Goal: Information Seeking & Learning: Learn about a topic

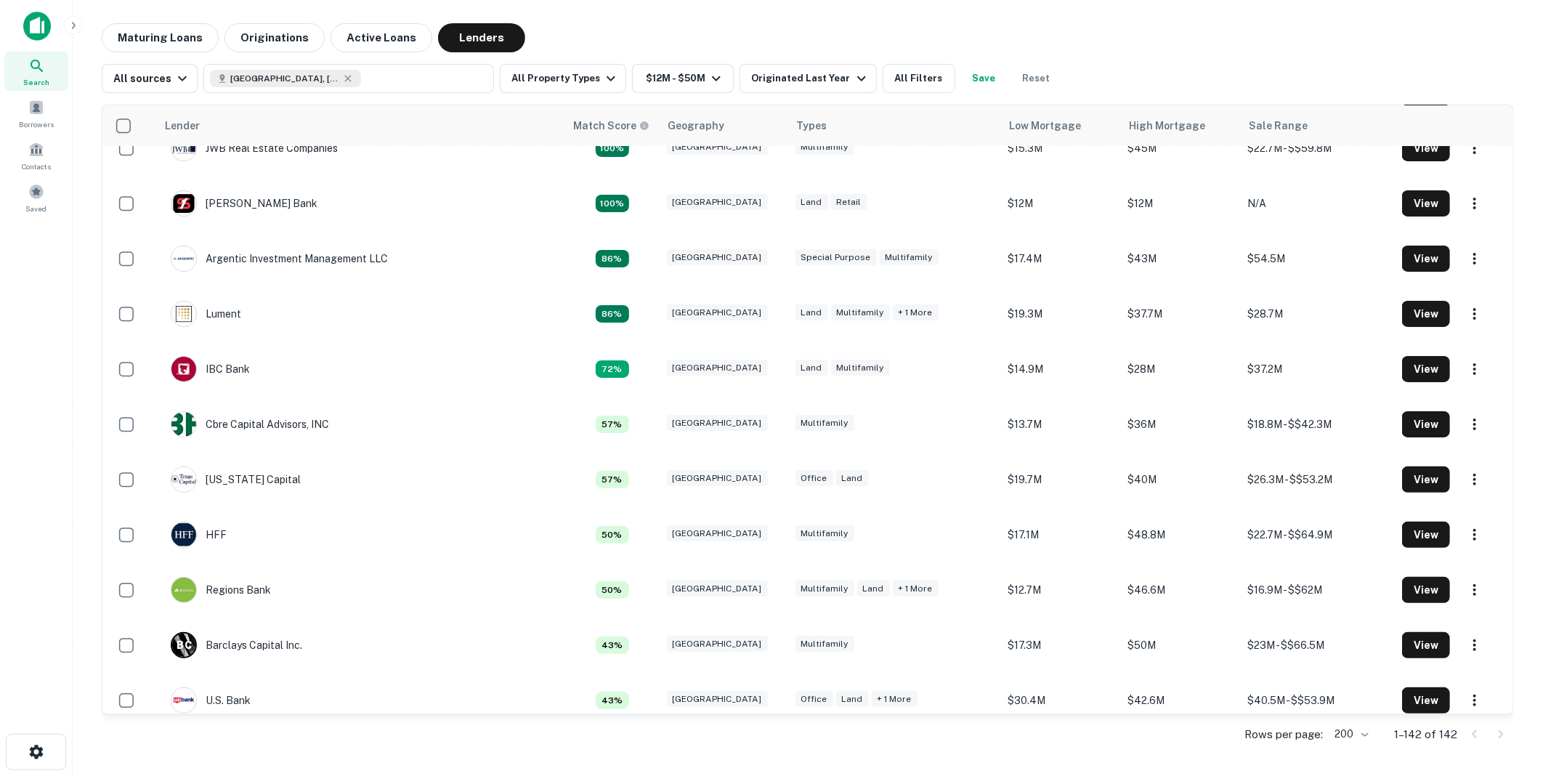
click at [1340, 57] on div "All sources Dallas County, TX, USA All Property Types $12M - $50M Originated La…" at bounding box center [808, 72] width 1412 height 41
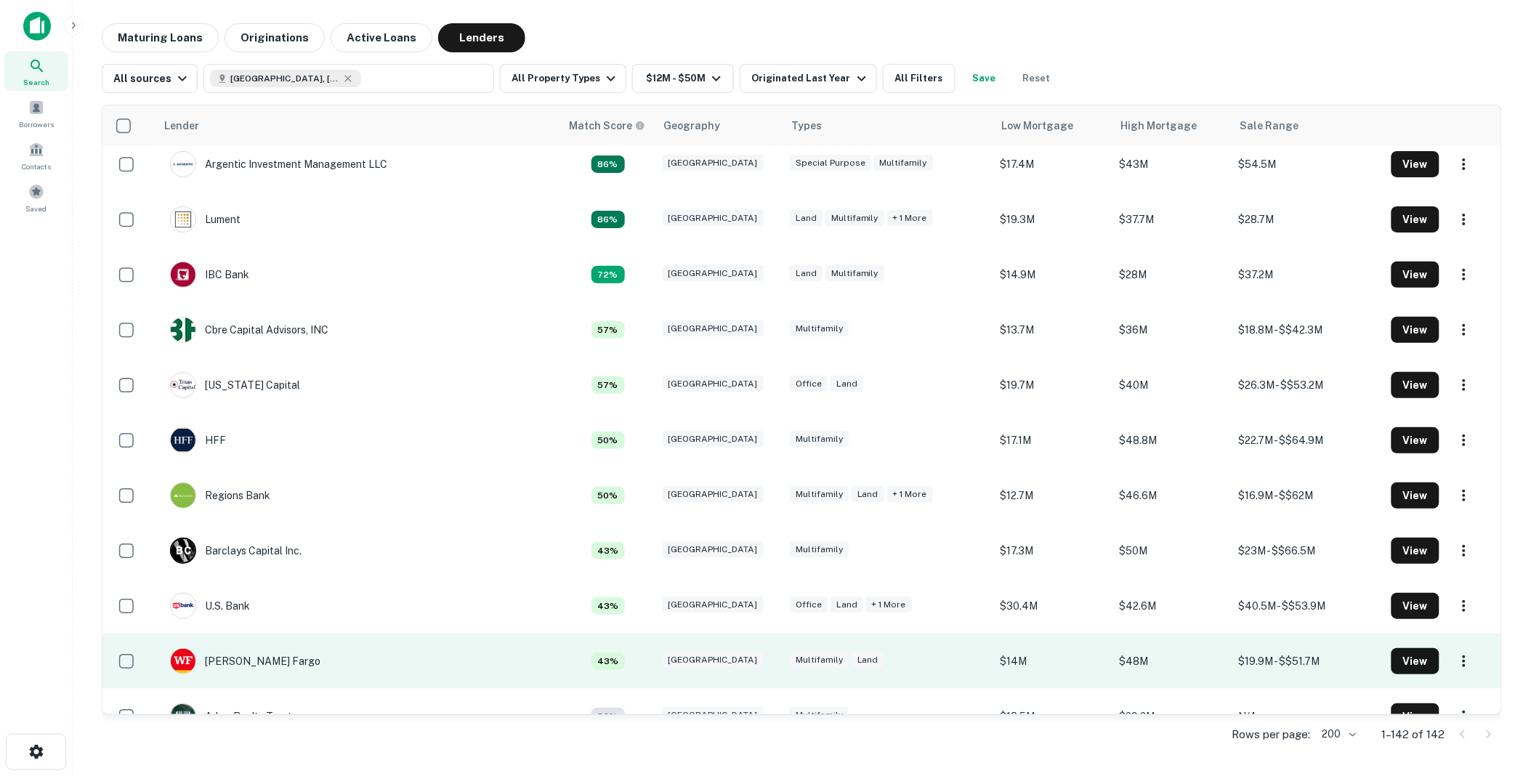
scroll to position [96, 0]
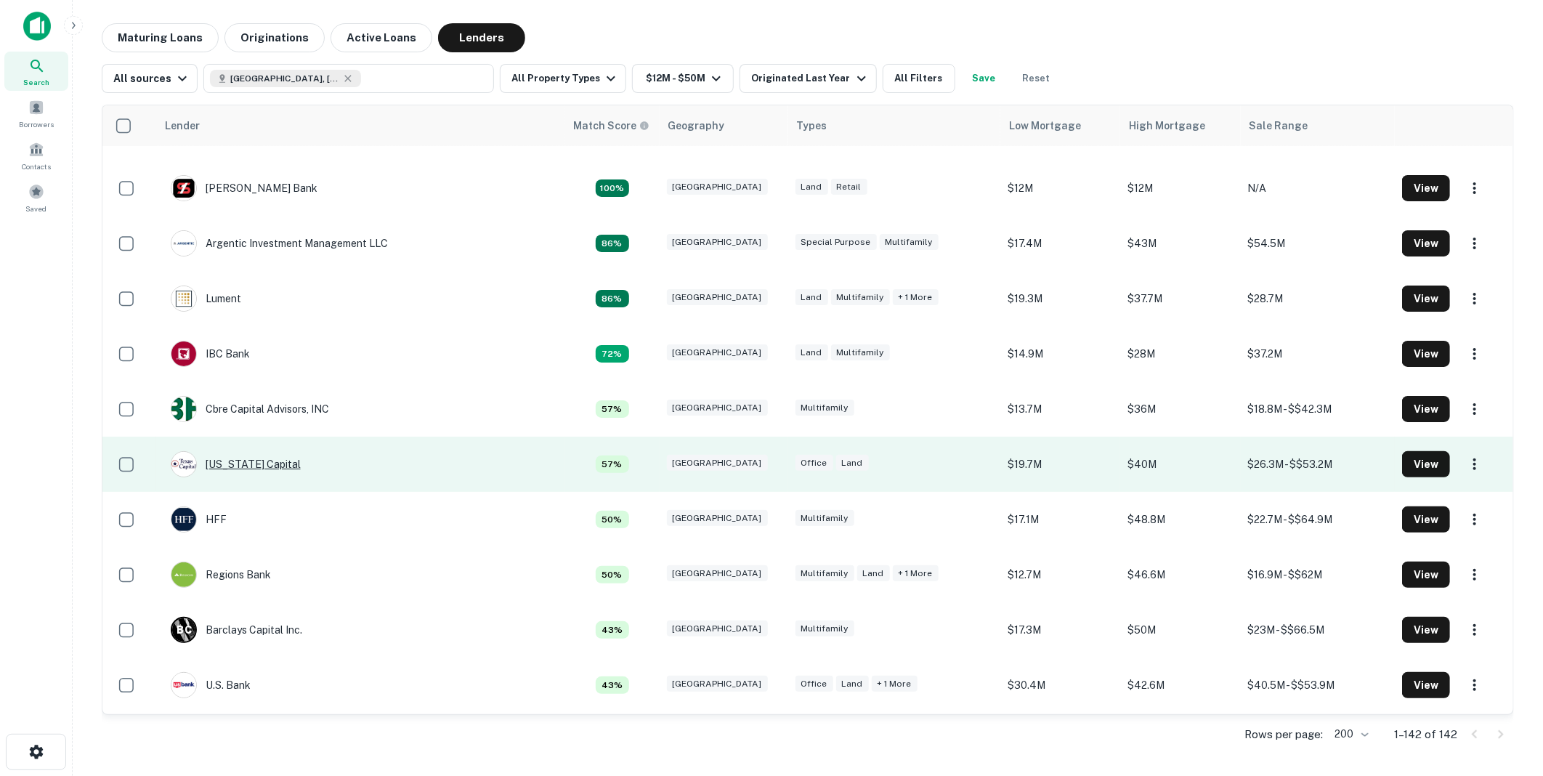
click at [242, 460] on div "Texas Capital" at bounding box center [236, 464] width 130 height 26
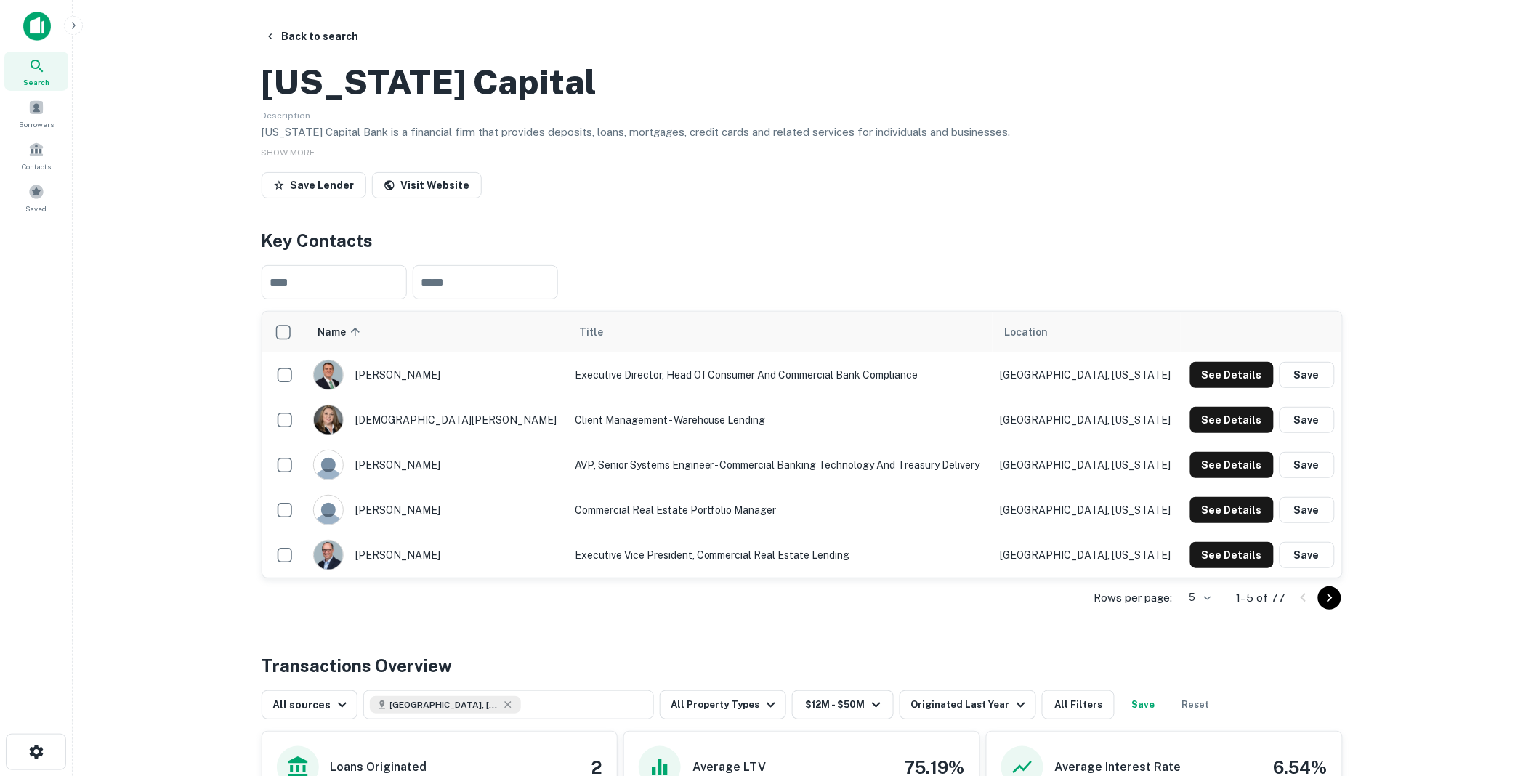
click at [1327, 607] on icon "Go to next page" at bounding box center [1329, 597] width 17 height 17
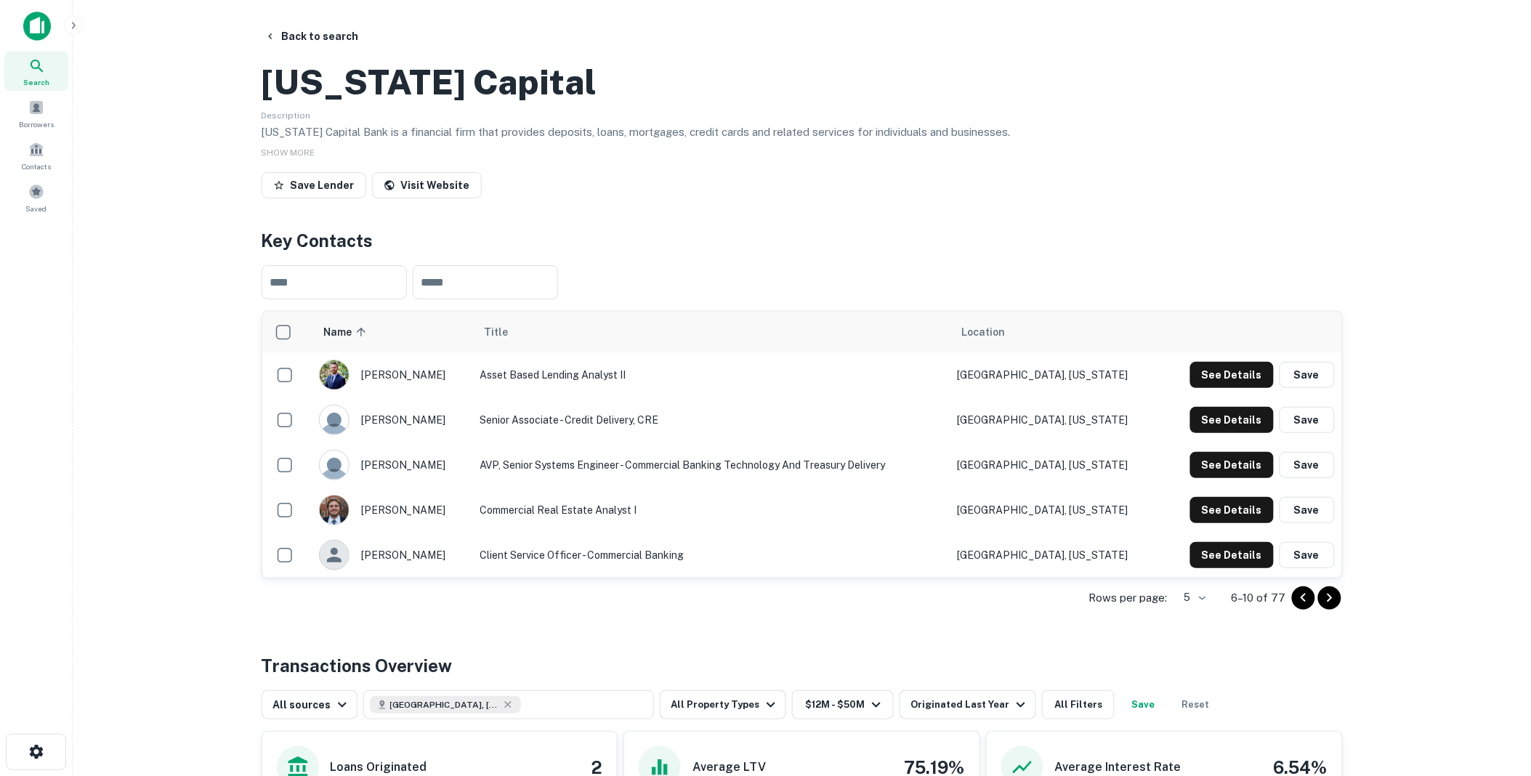
click at [1327, 607] on icon "Go to next page" at bounding box center [1329, 597] width 17 height 17
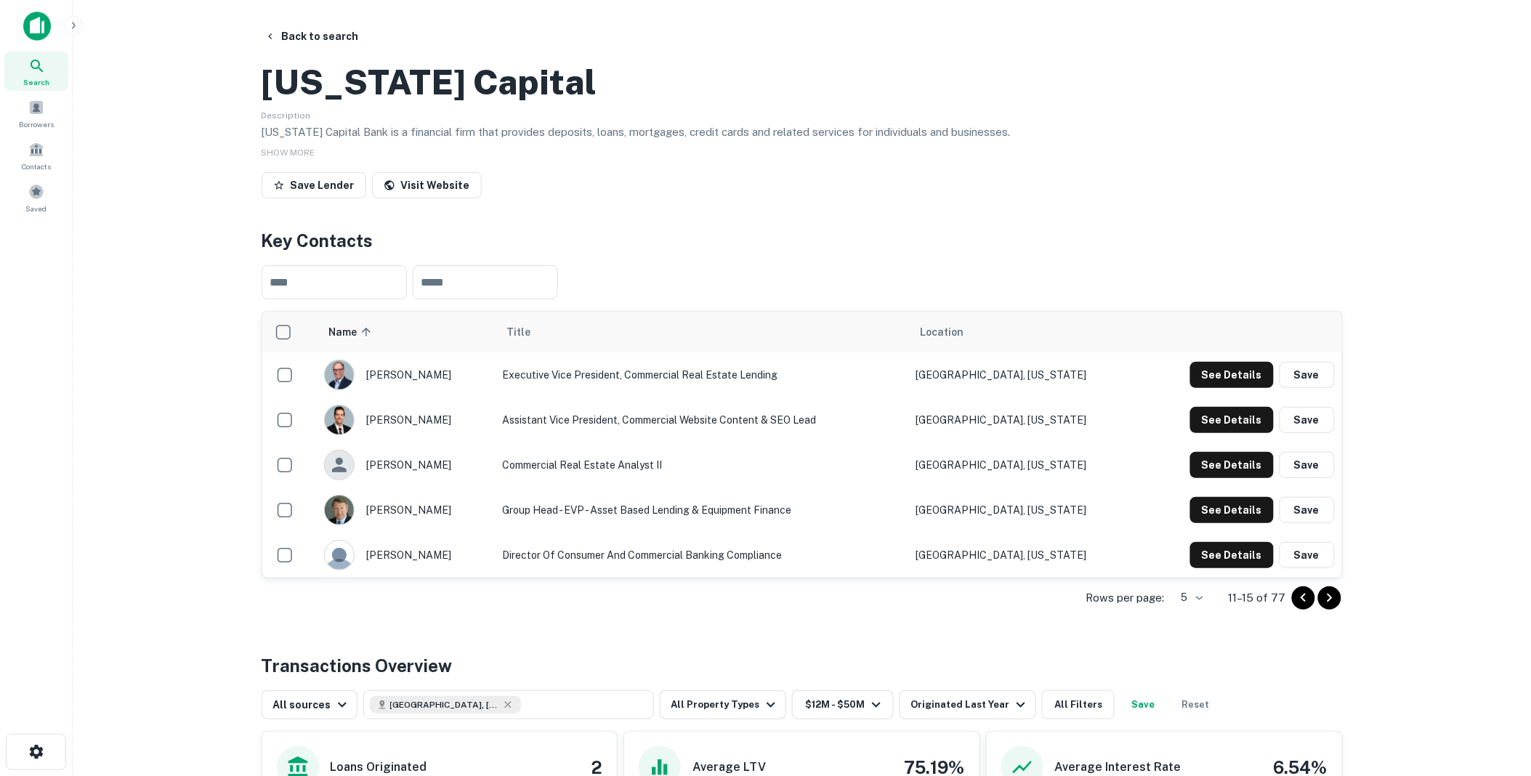
click at [1327, 607] on icon "Go to next page" at bounding box center [1329, 597] width 17 height 17
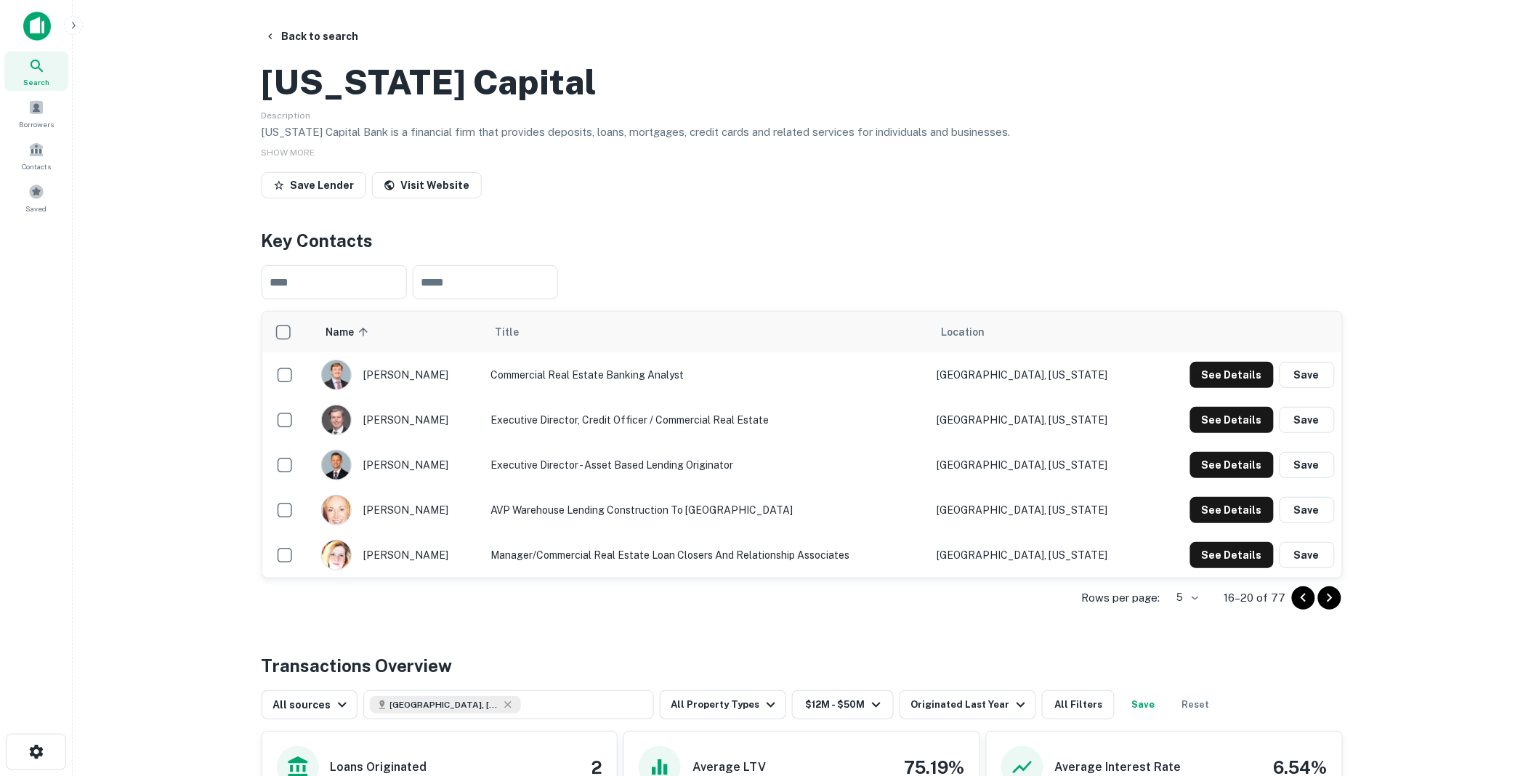
click at [1330, 607] on icon "Go to next page" at bounding box center [1329, 597] width 17 height 17
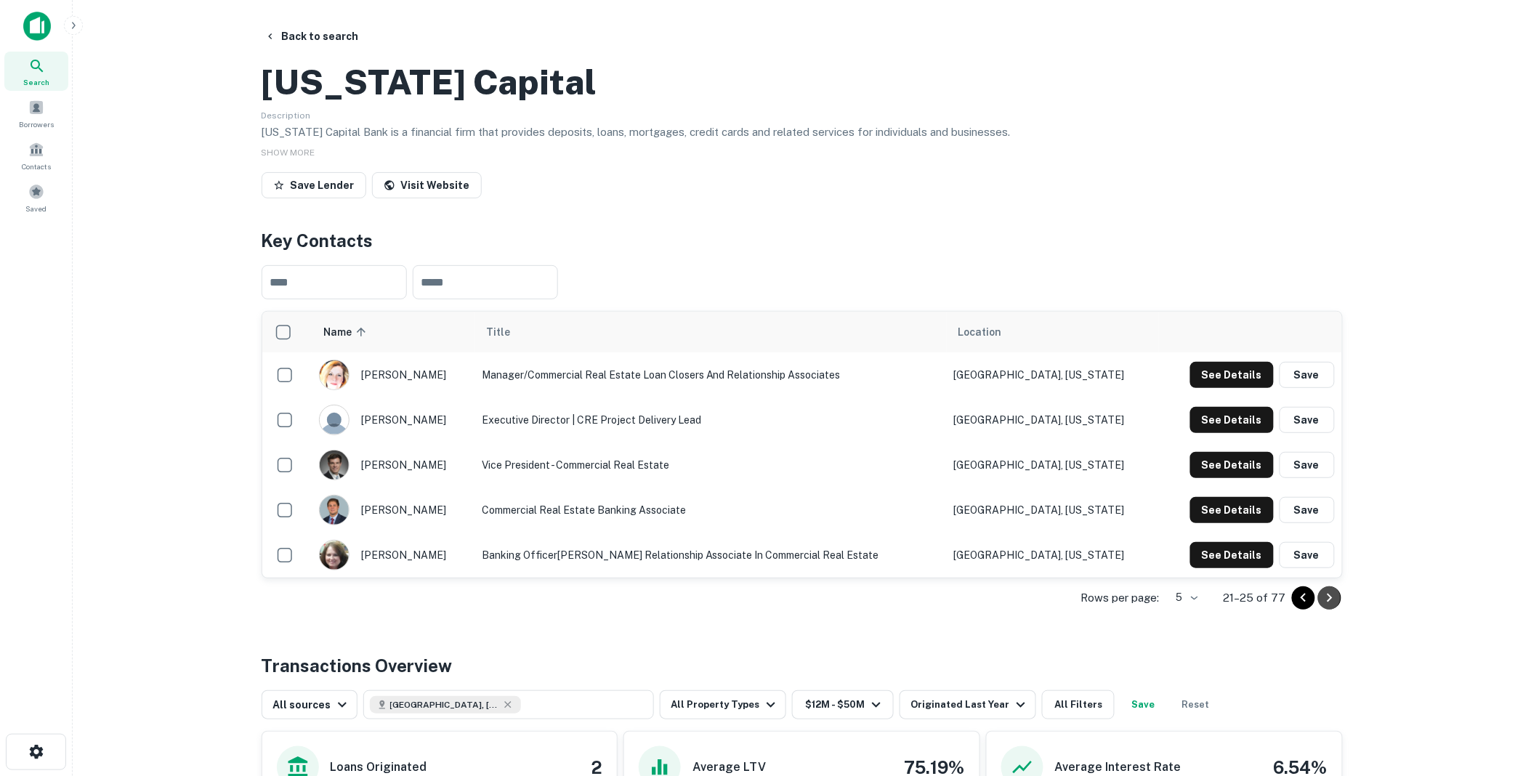
click at [1326, 607] on icon "Go to next page" at bounding box center [1329, 597] width 17 height 17
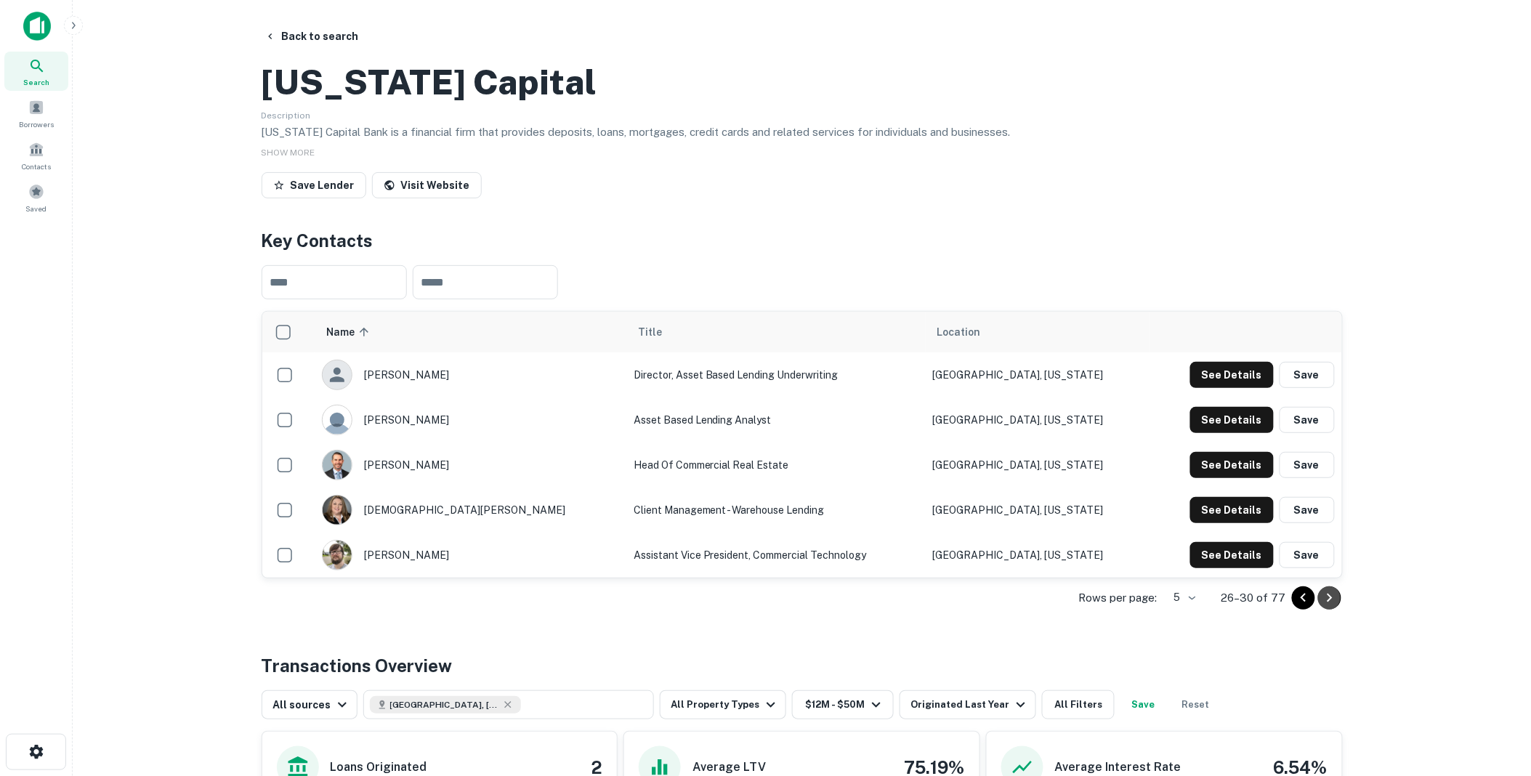
click at [1326, 607] on icon "Go to next page" at bounding box center [1329, 597] width 17 height 17
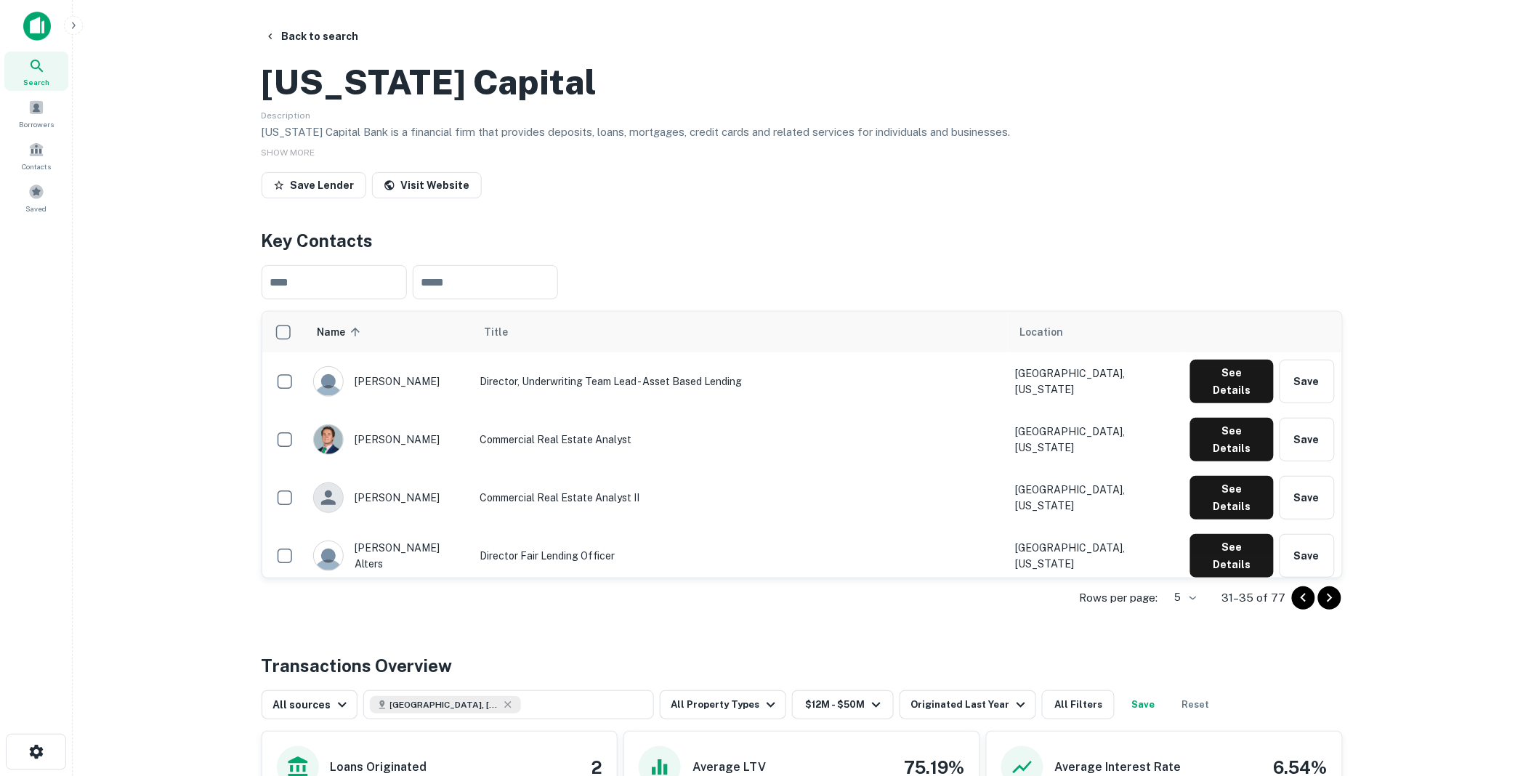
click at [1326, 607] on icon "Go to next page" at bounding box center [1329, 597] width 17 height 17
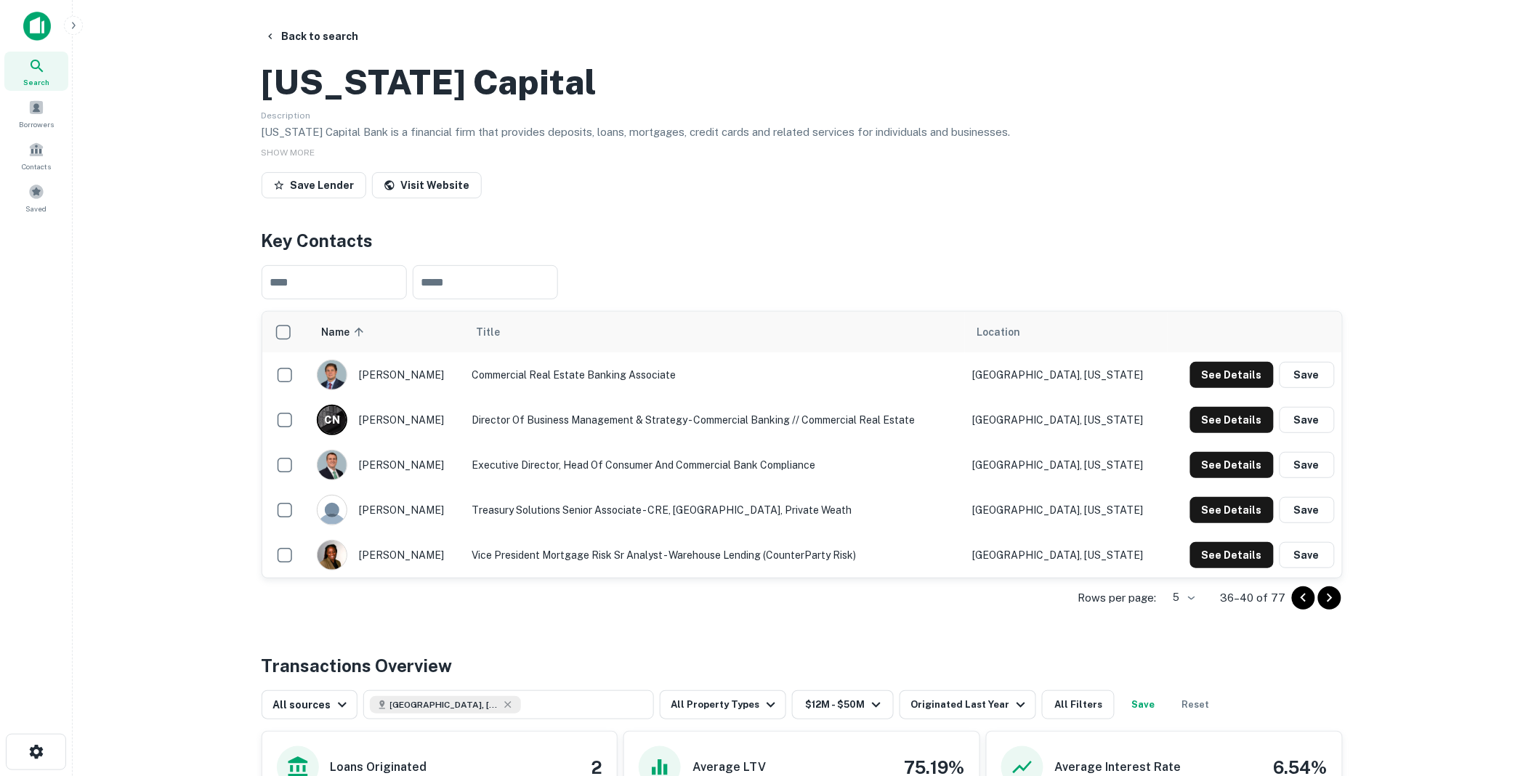
click at [1329, 602] on icon "Go to next page" at bounding box center [1328, 597] width 5 height 9
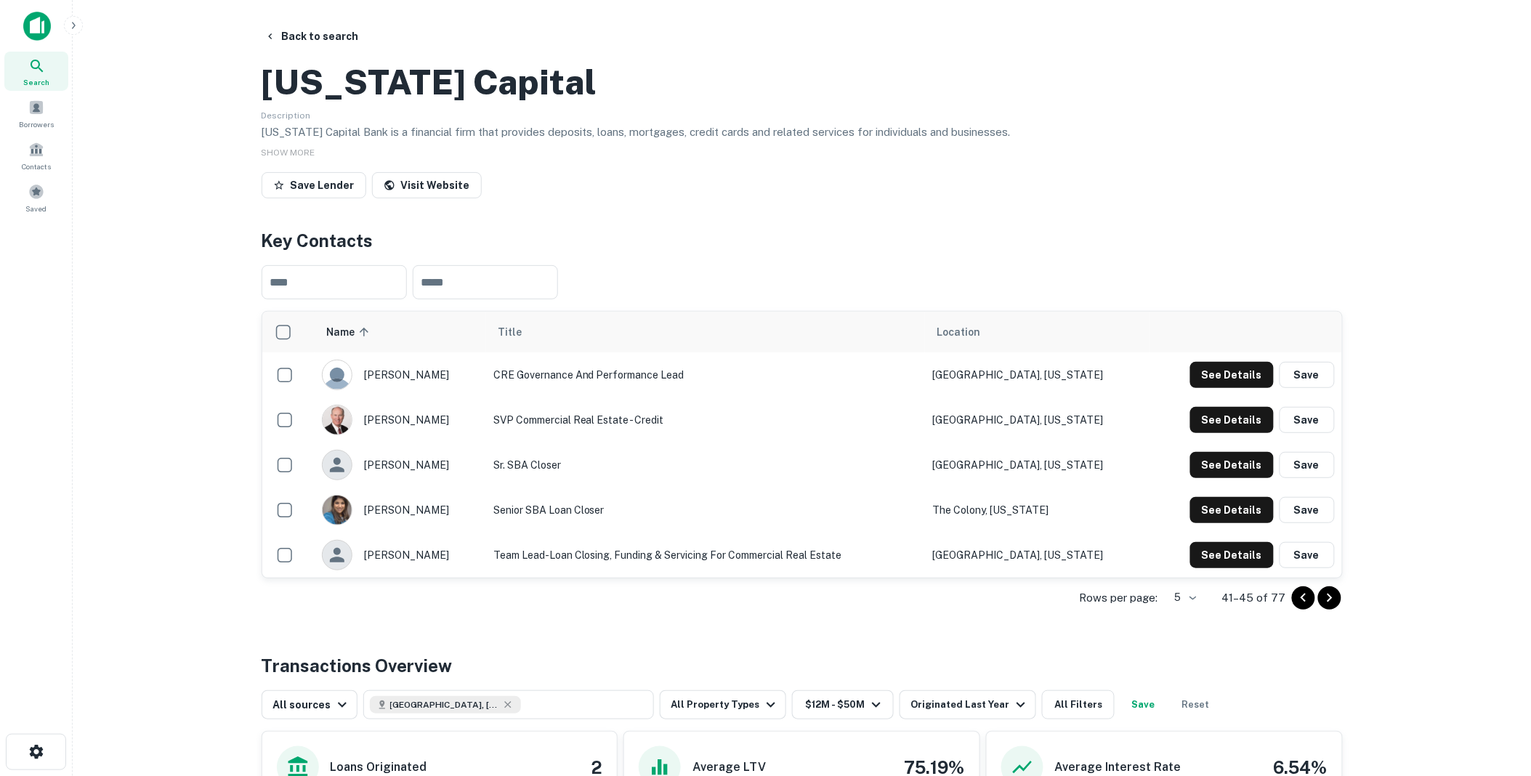
click at [1329, 602] on icon "Go to next page" at bounding box center [1328, 597] width 5 height 9
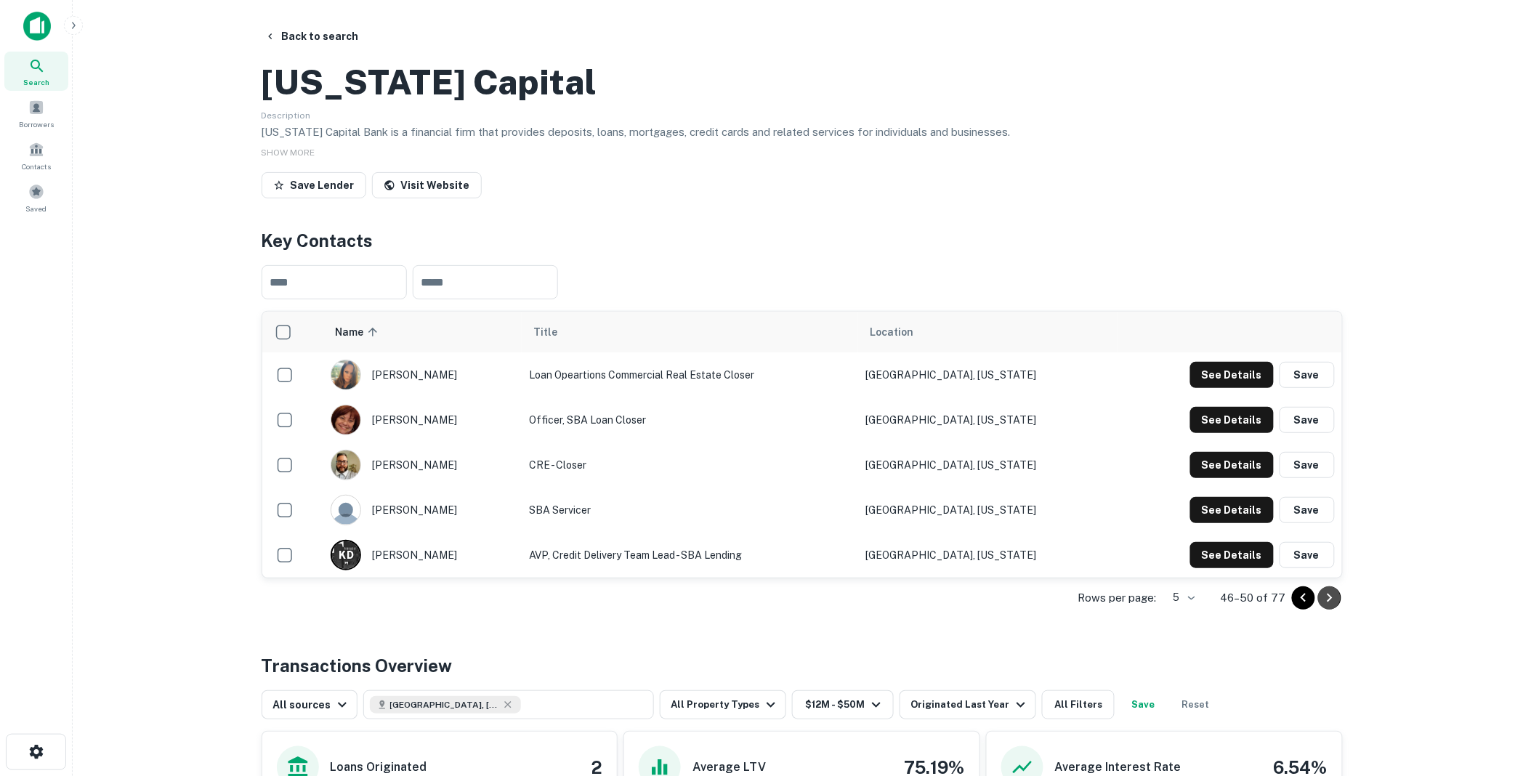
click at [1329, 602] on icon "Go to next page" at bounding box center [1328, 597] width 5 height 9
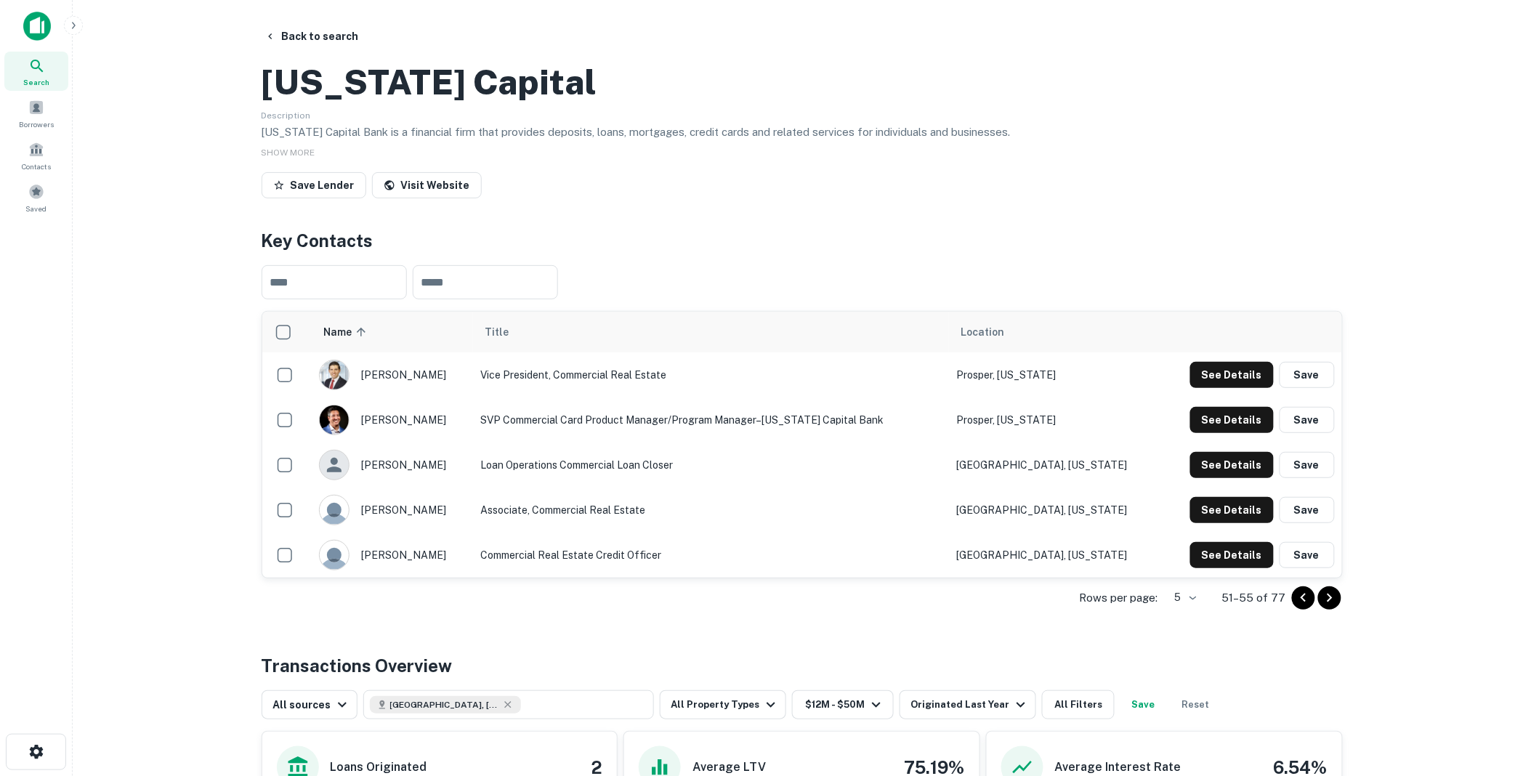
click at [1329, 602] on icon "Go to next page" at bounding box center [1328, 597] width 5 height 9
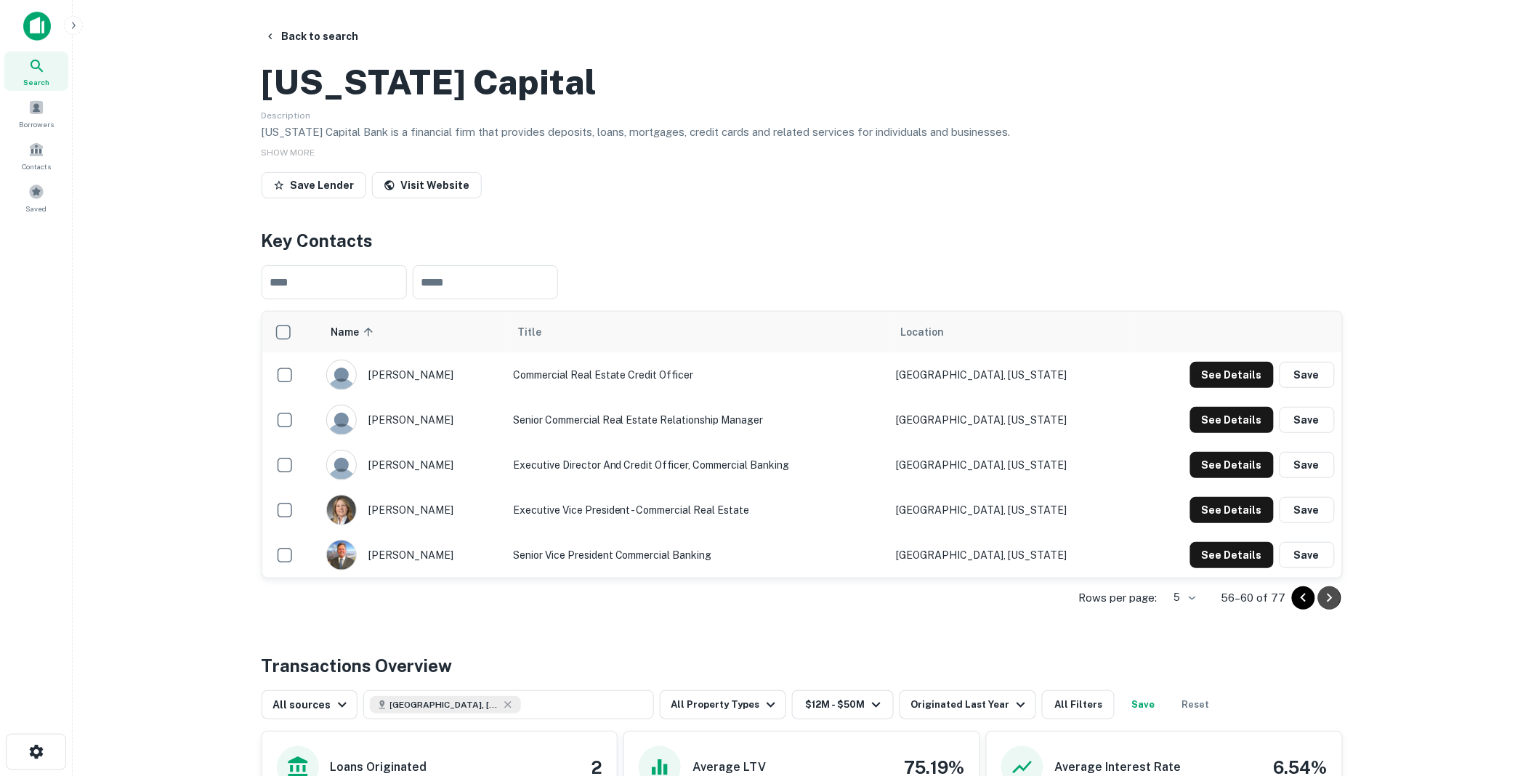
click at [1329, 602] on icon "Go to next page" at bounding box center [1328, 597] width 5 height 9
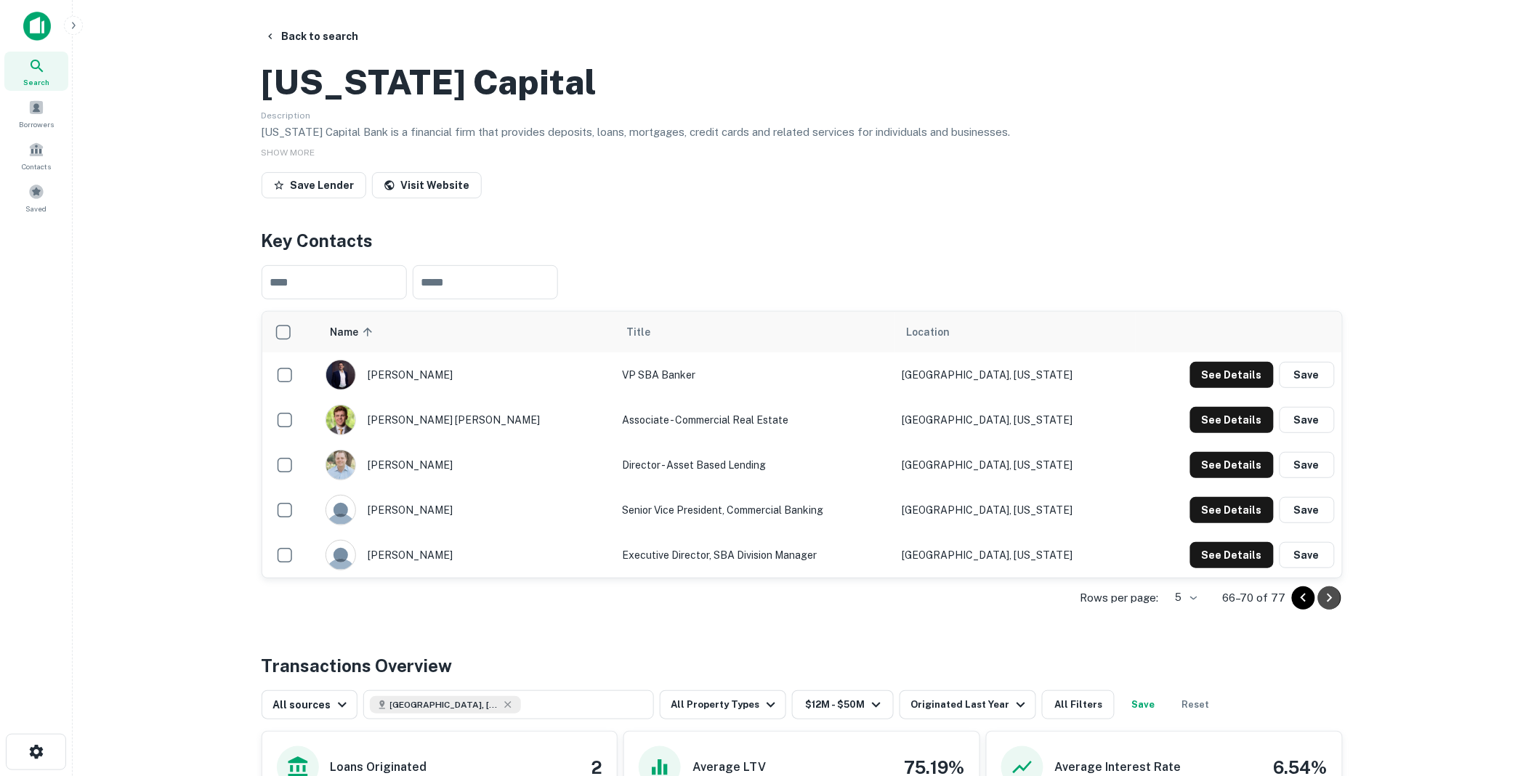
click at [1329, 602] on icon "Go to next page" at bounding box center [1328, 597] width 5 height 9
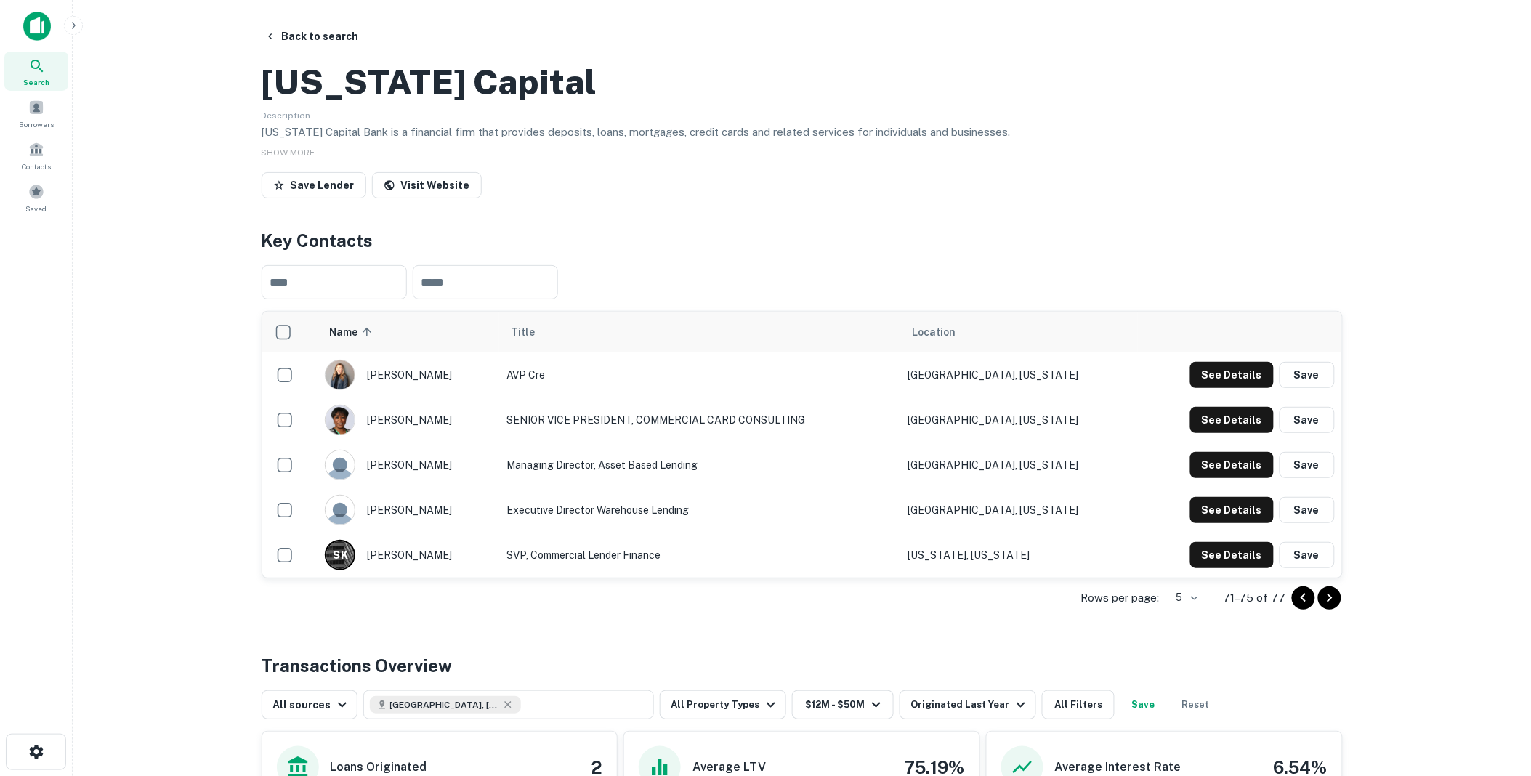
click at [1329, 602] on icon "Go to next page" at bounding box center [1328, 597] width 5 height 9
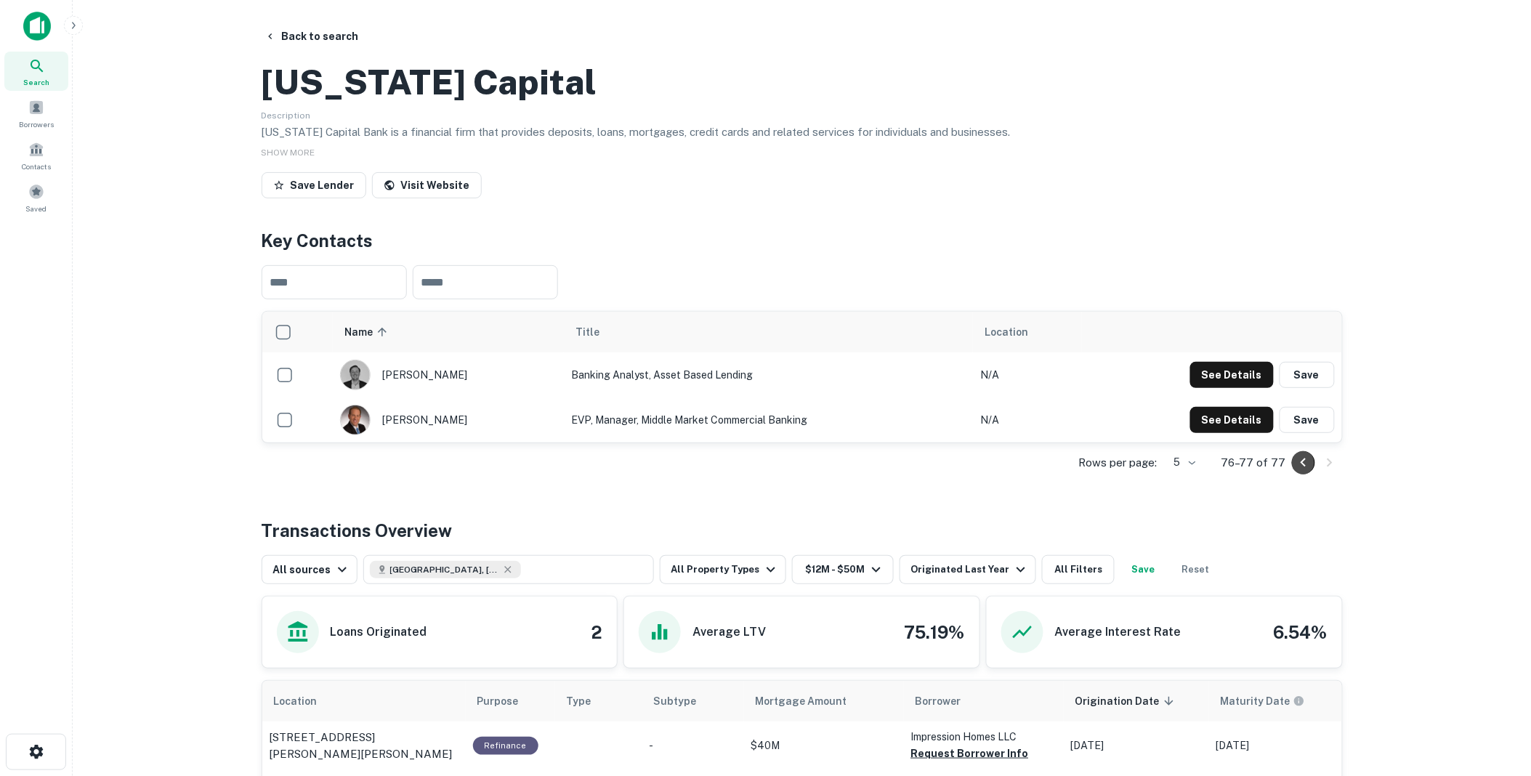
click at [1302, 466] on icon "Go to previous page" at bounding box center [1302, 462] width 5 height 9
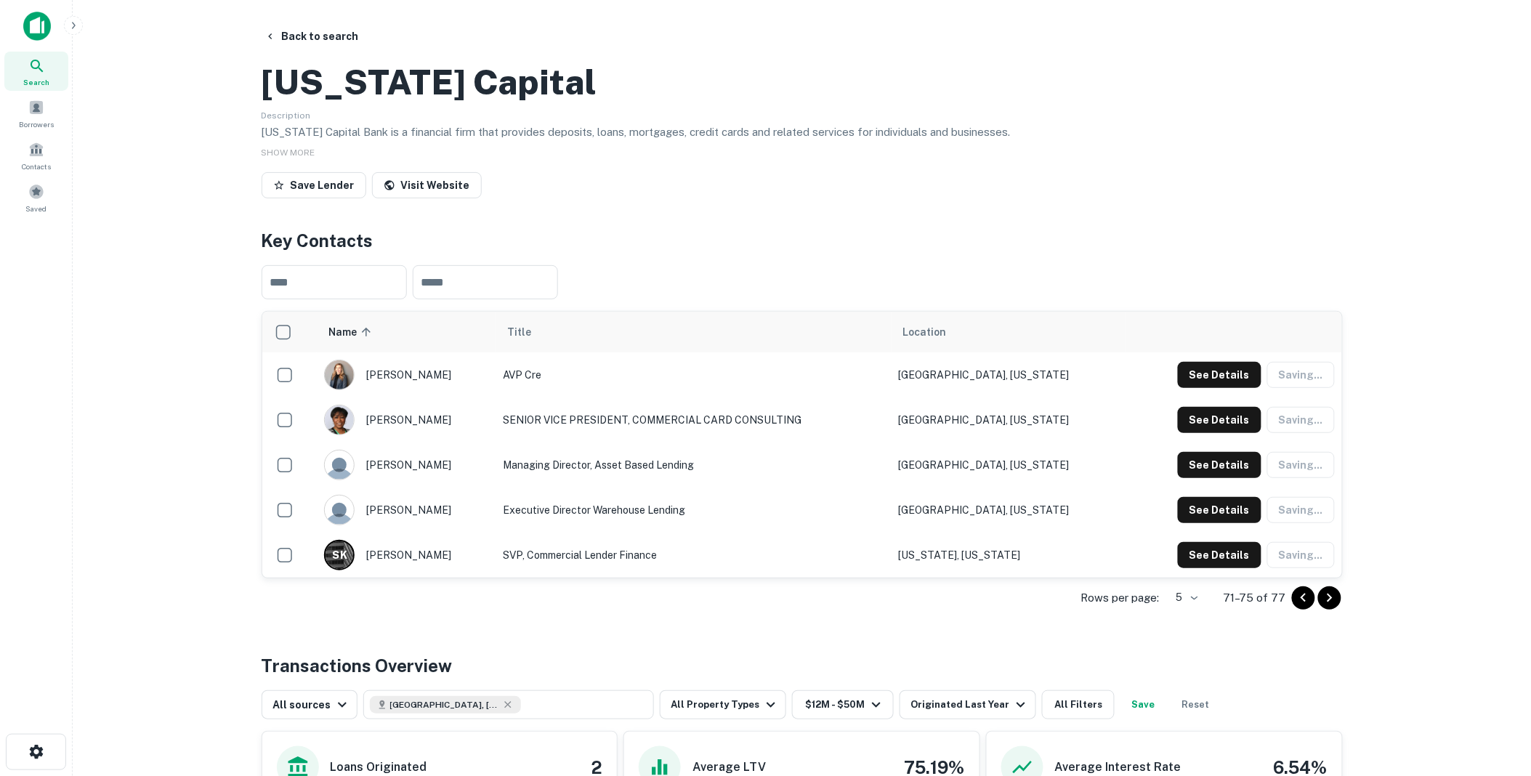
click at [1302, 478] on div "See Details Saving..." at bounding box center [1256, 465] width 157 height 26
click at [1305, 607] on icon "Go to previous page" at bounding box center [1302, 597] width 17 height 17
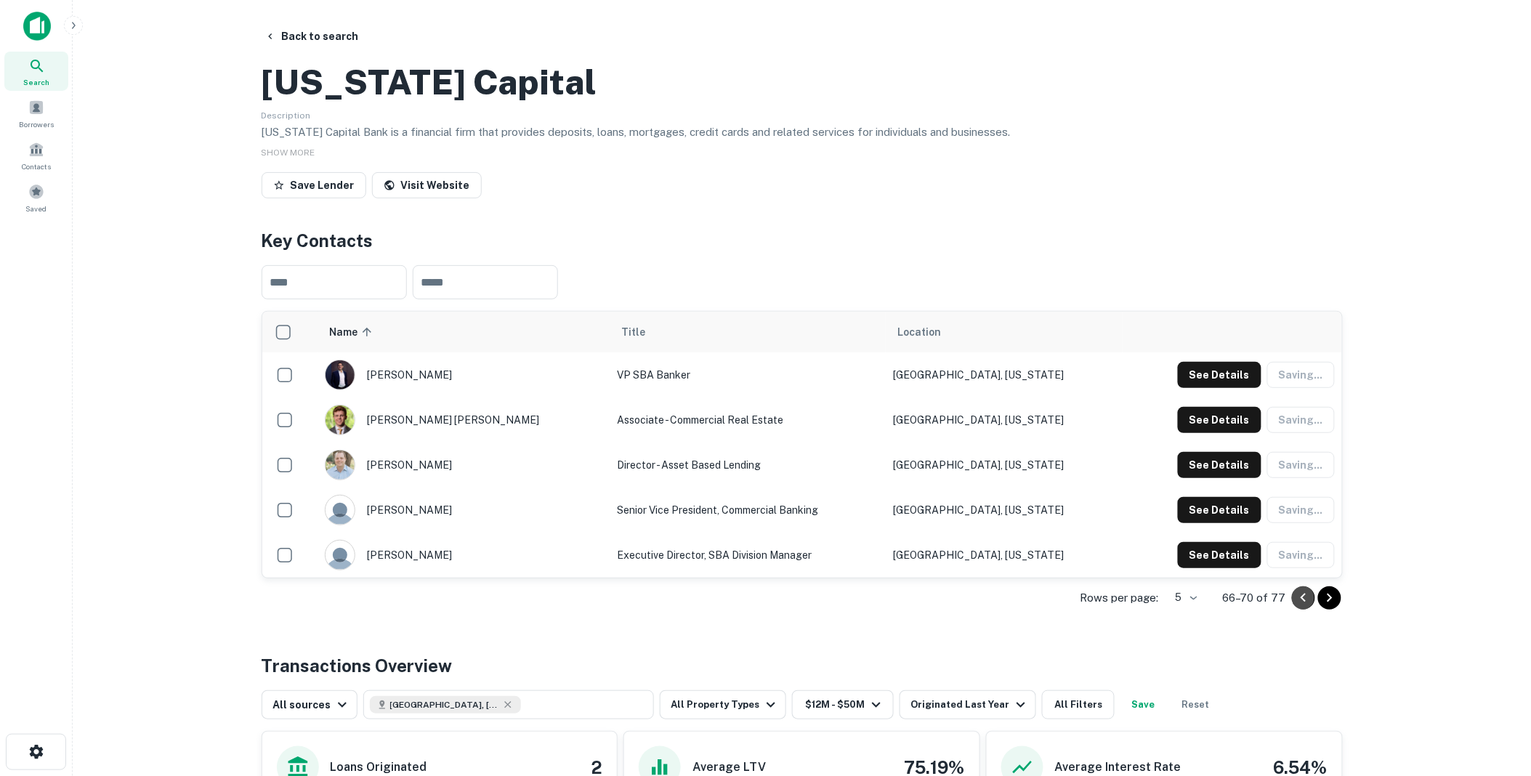
click at [1305, 607] on icon "Go to previous page" at bounding box center [1302, 597] width 17 height 17
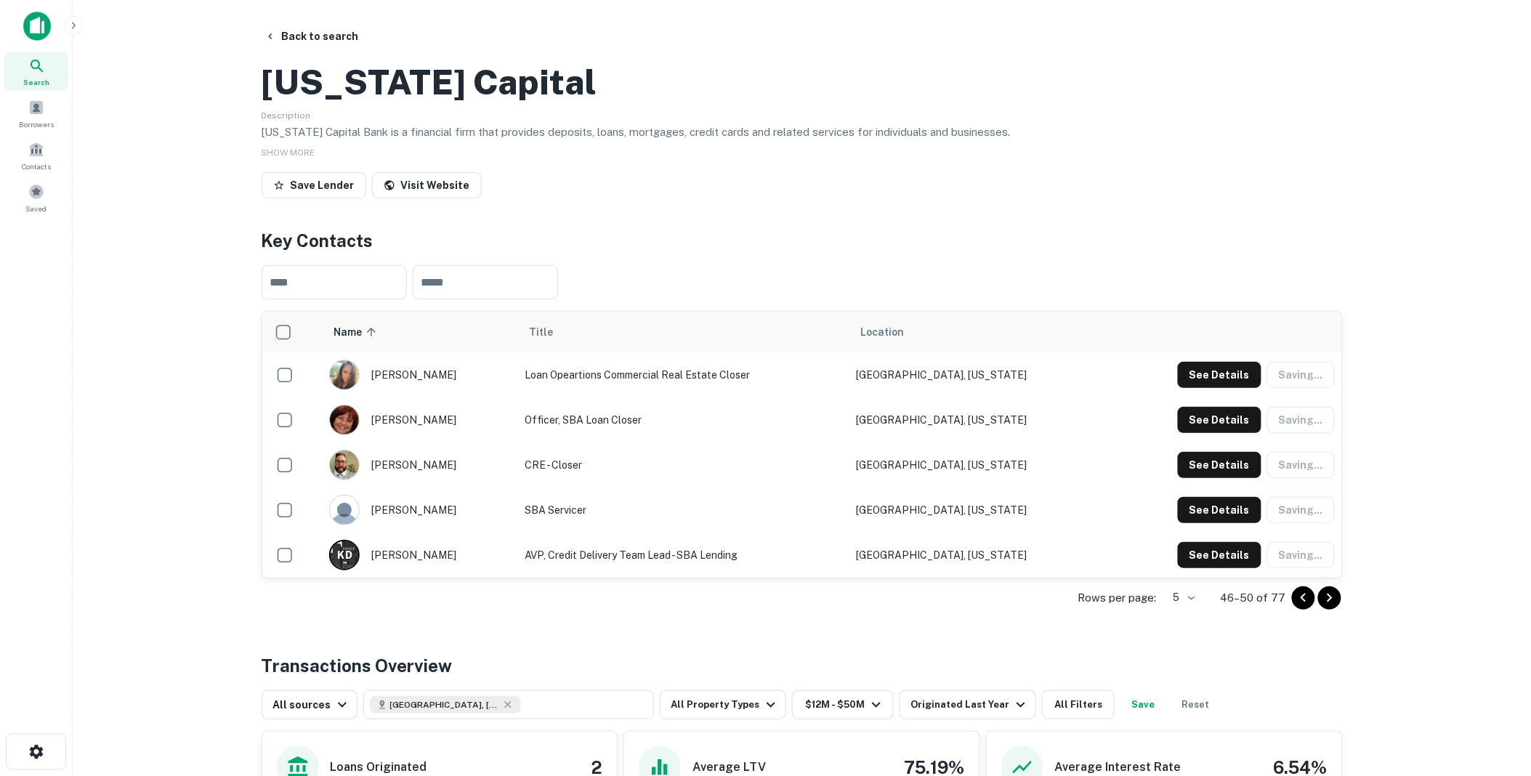
click at [1305, 607] on icon "Go to previous page" at bounding box center [1302, 597] width 17 height 17
click at [1306, 607] on icon "Go to previous page" at bounding box center [1302, 597] width 17 height 17
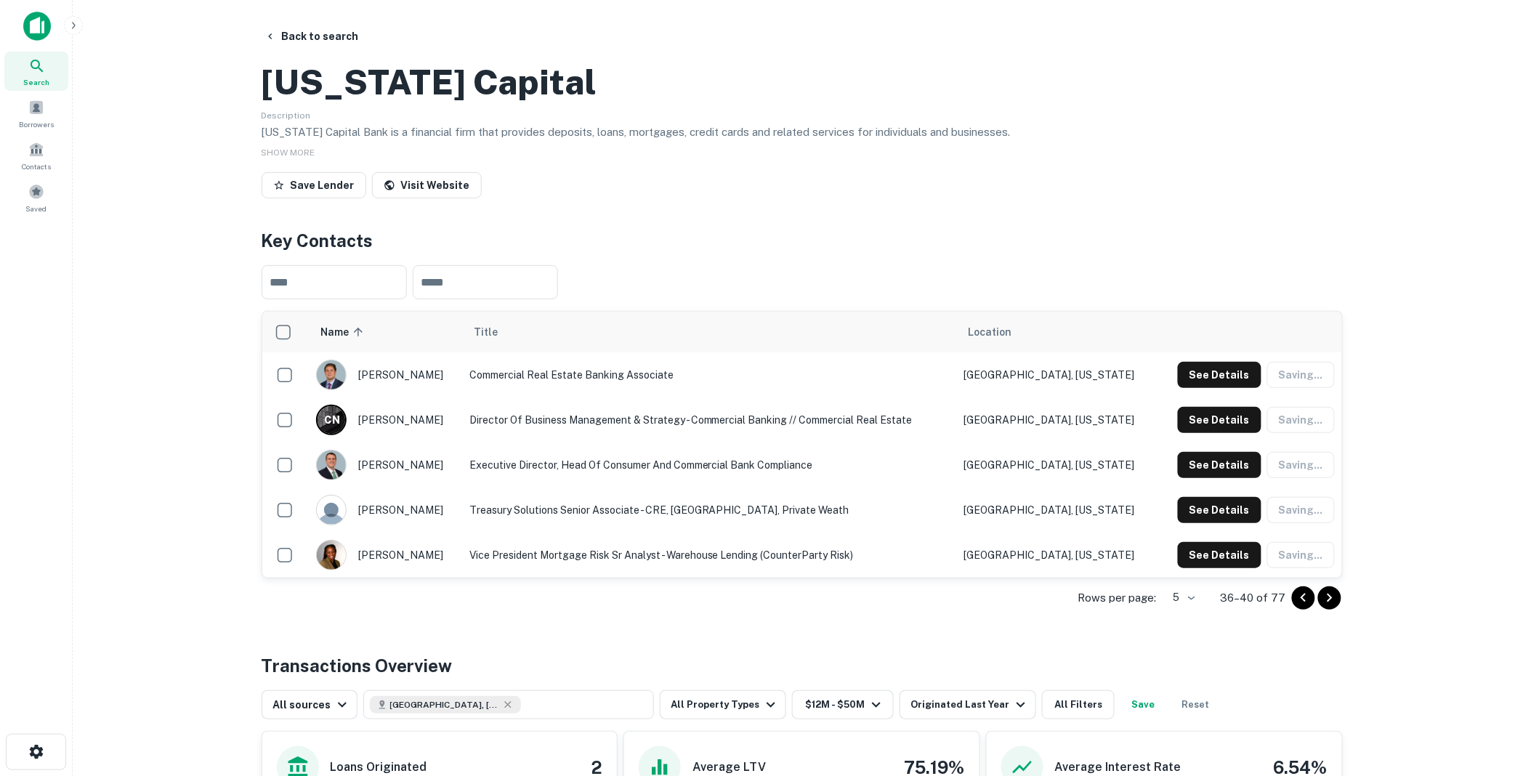
click at [1306, 607] on icon "Go to previous page" at bounding box center [1302, 597] width 17 height 17
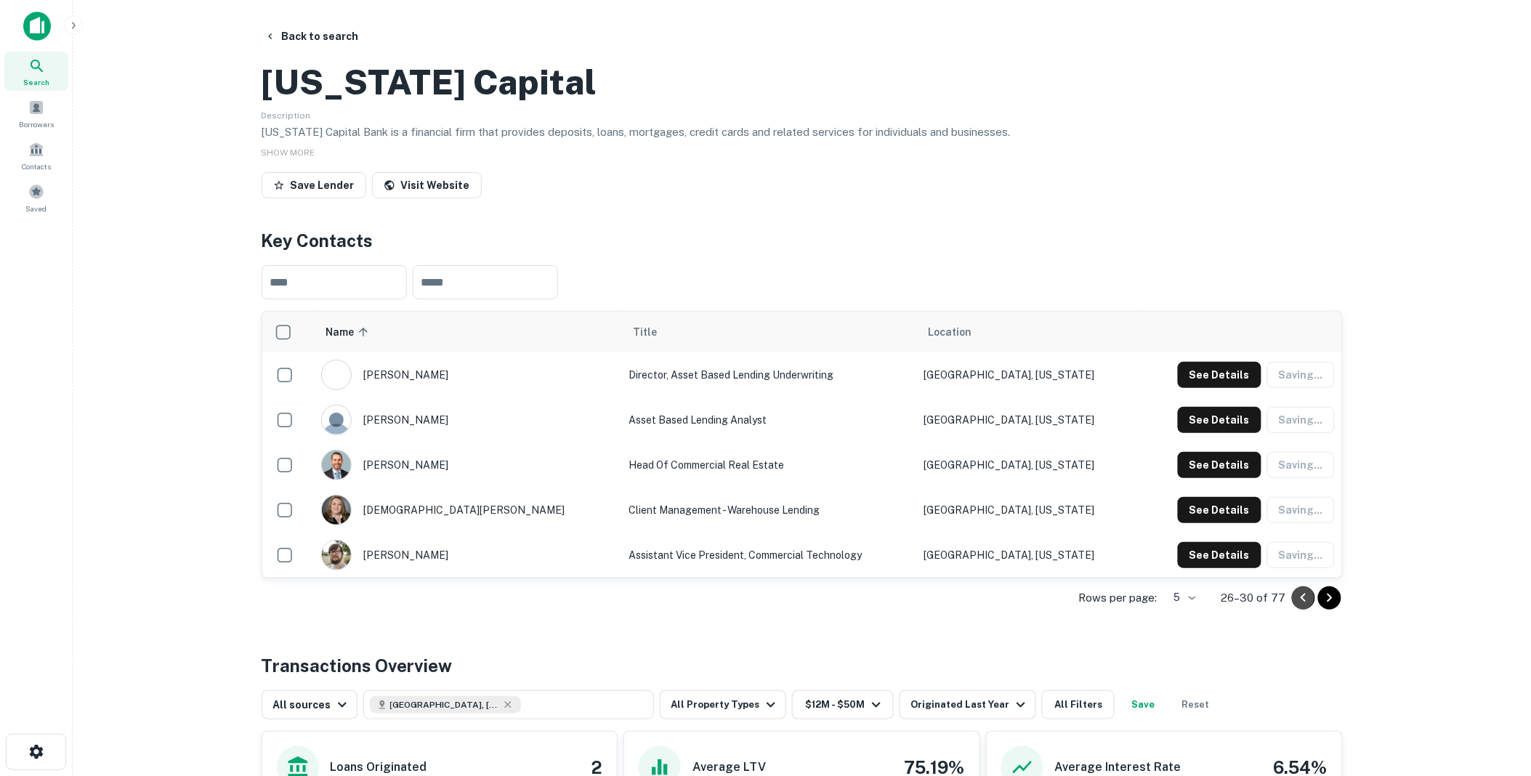
click at [1306, 607] on icon "Go to previous page" at bounding box center [1302, 597] width 17 height 17
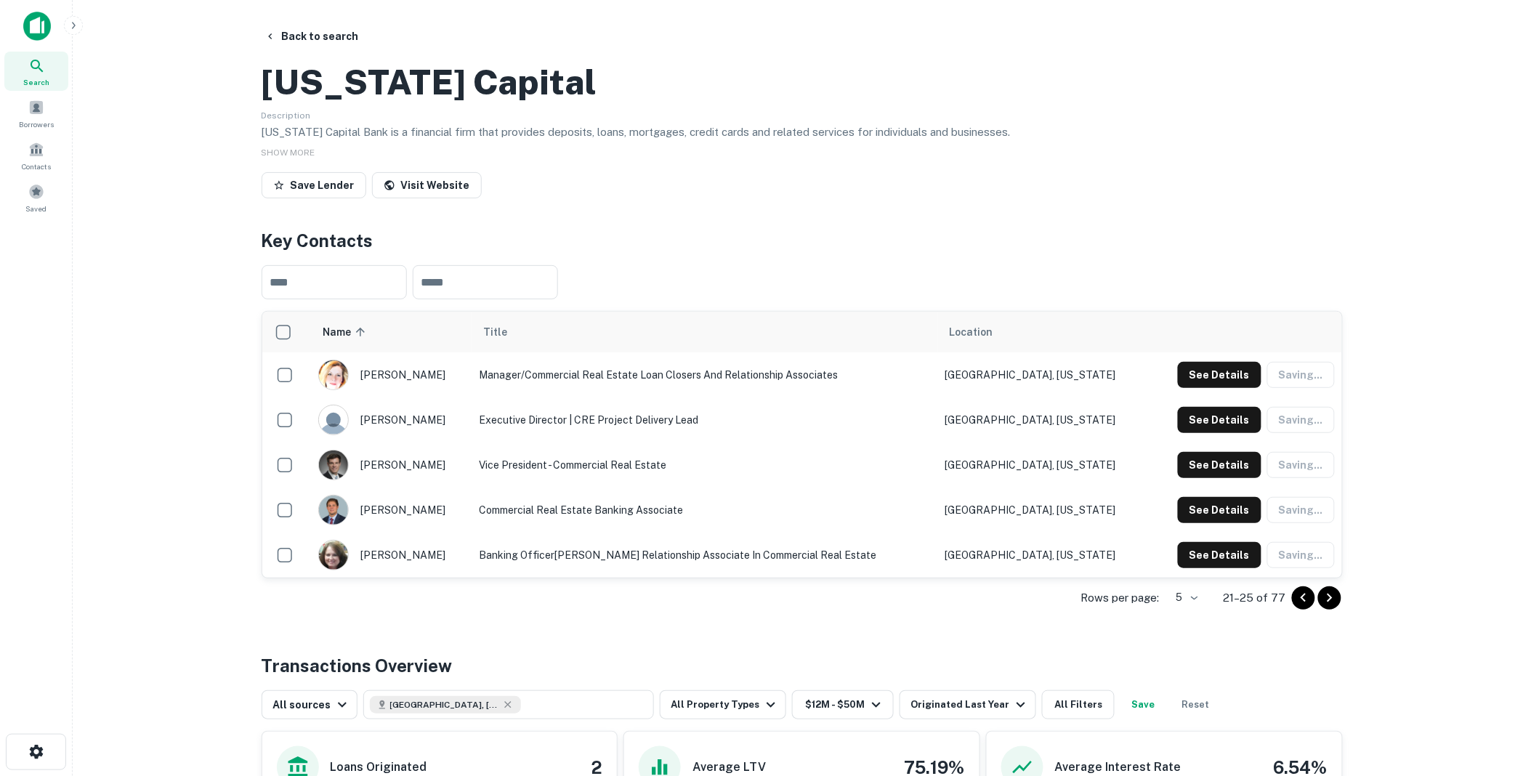
click at [1306, 607] on icon "Go to previous page" at bounding box center [1302, 597] width 17 height 17
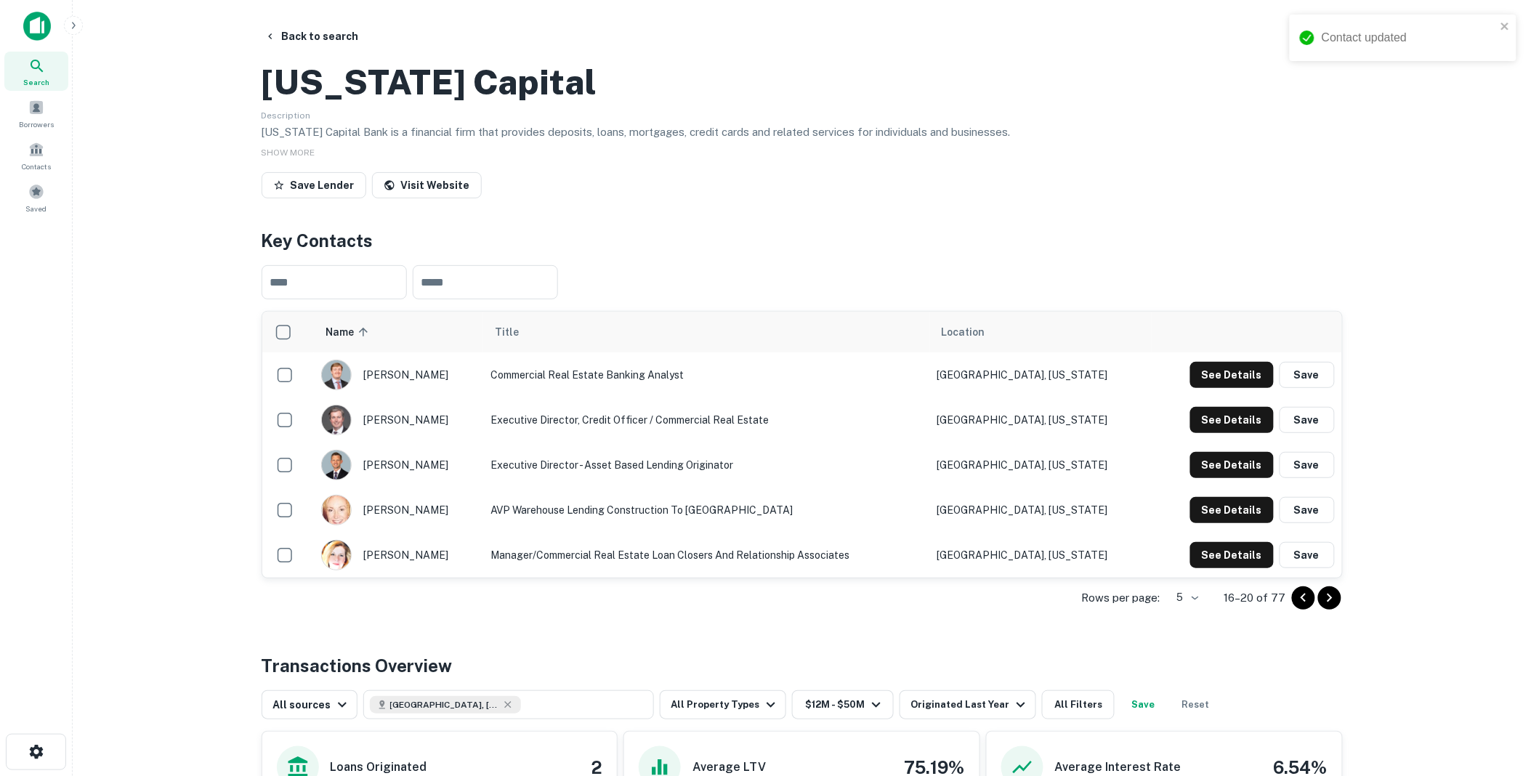
click at [1306, 607] on icon "Go to previous page" at bounding box center [1302, 597] width 17 height 17
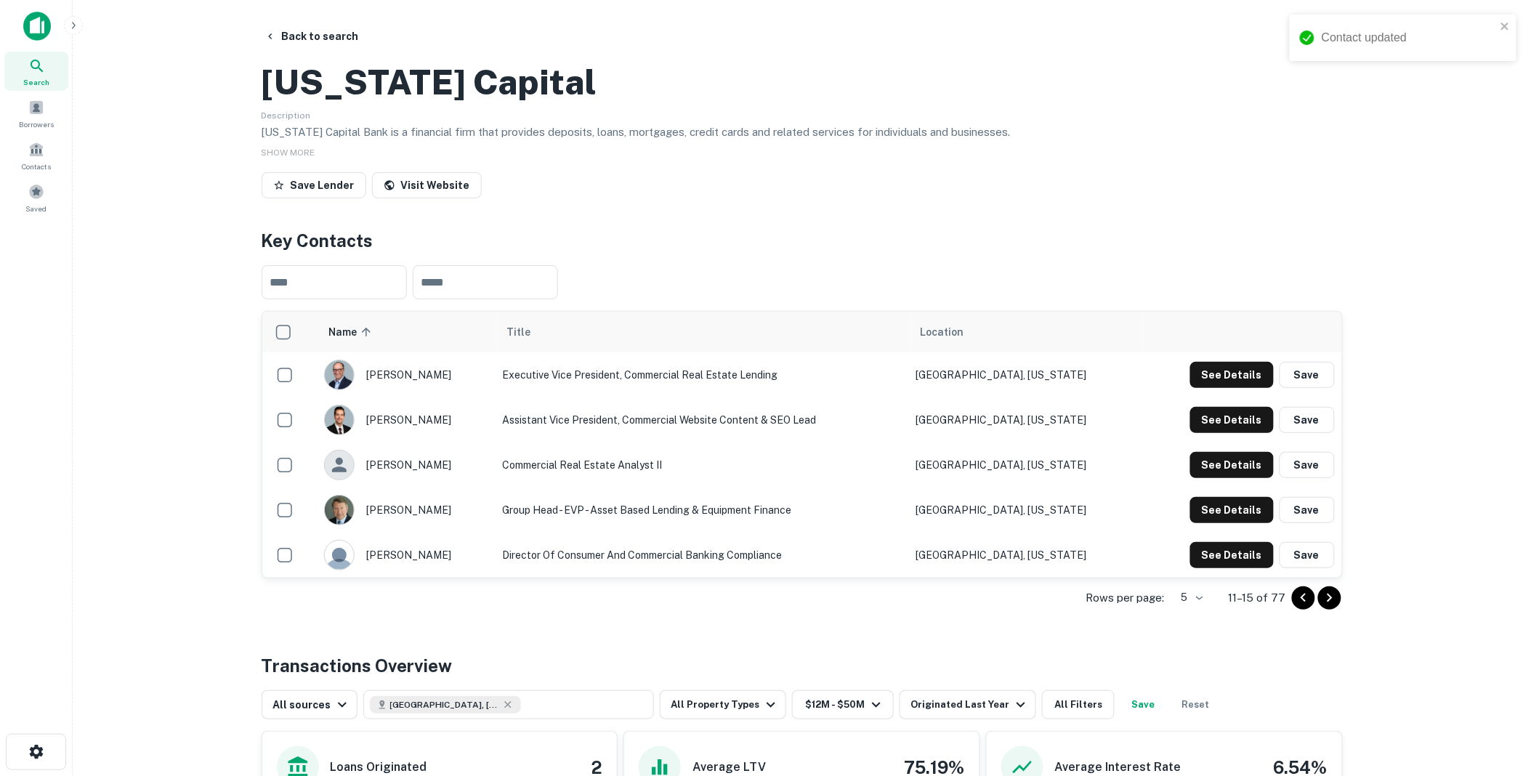
click at [1306, 607] on icon "Go to previous page" at bounding box center [1302, 597] width 17 height 17
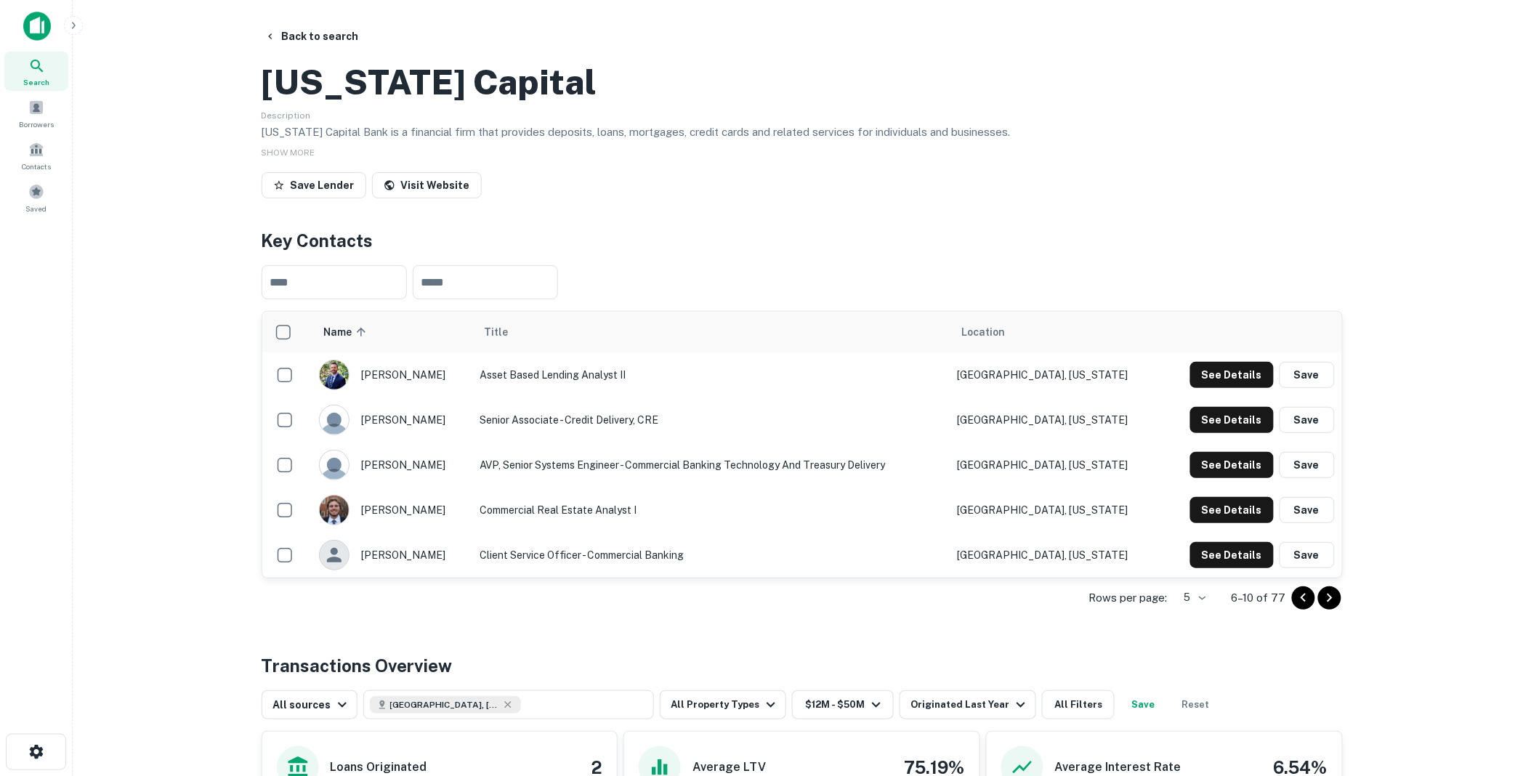
click at [1306, 607] on icon "Go to previous page" at bounding box center [1302, 597] width 17 height 17
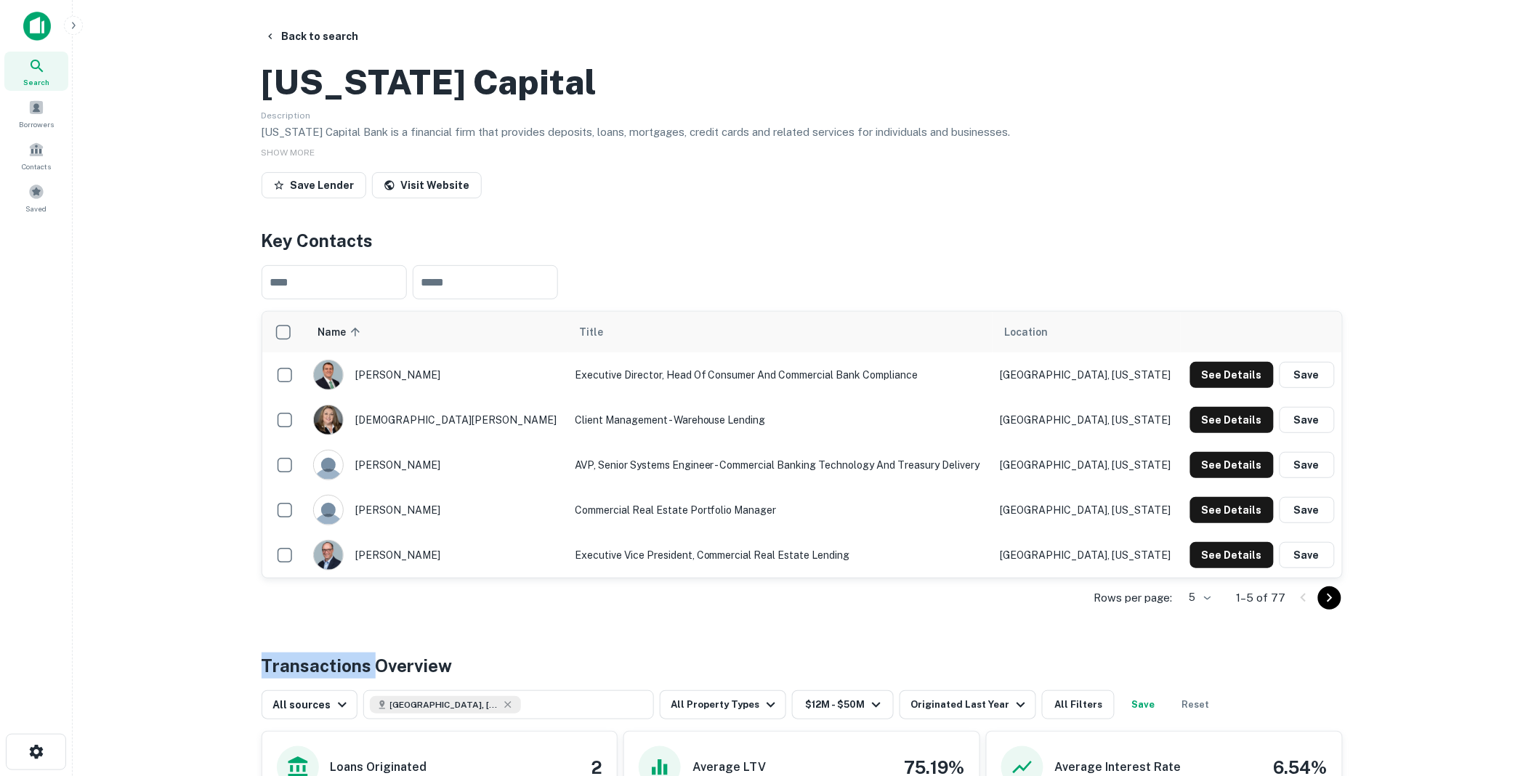
click at [1306, 609] on div at bounding box center [1316, 597] width 49 height 23
click at [1328, 602] on icon "Go to next page" at bounding box center [1328, 597] width 5 height 9
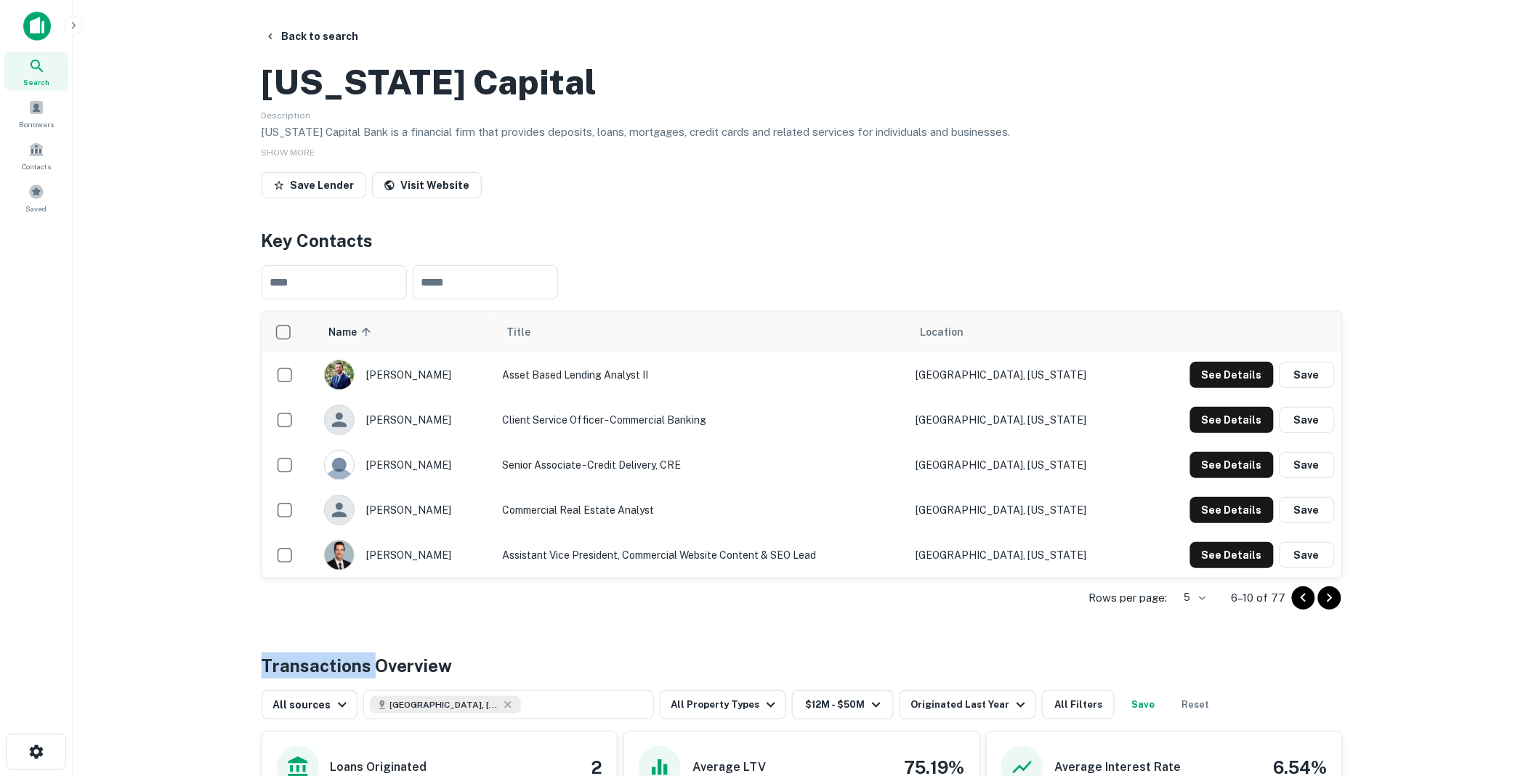
click at [1328, 602] on icon "Go to next page" at bounding box center [1328, 597] width 5 height 9
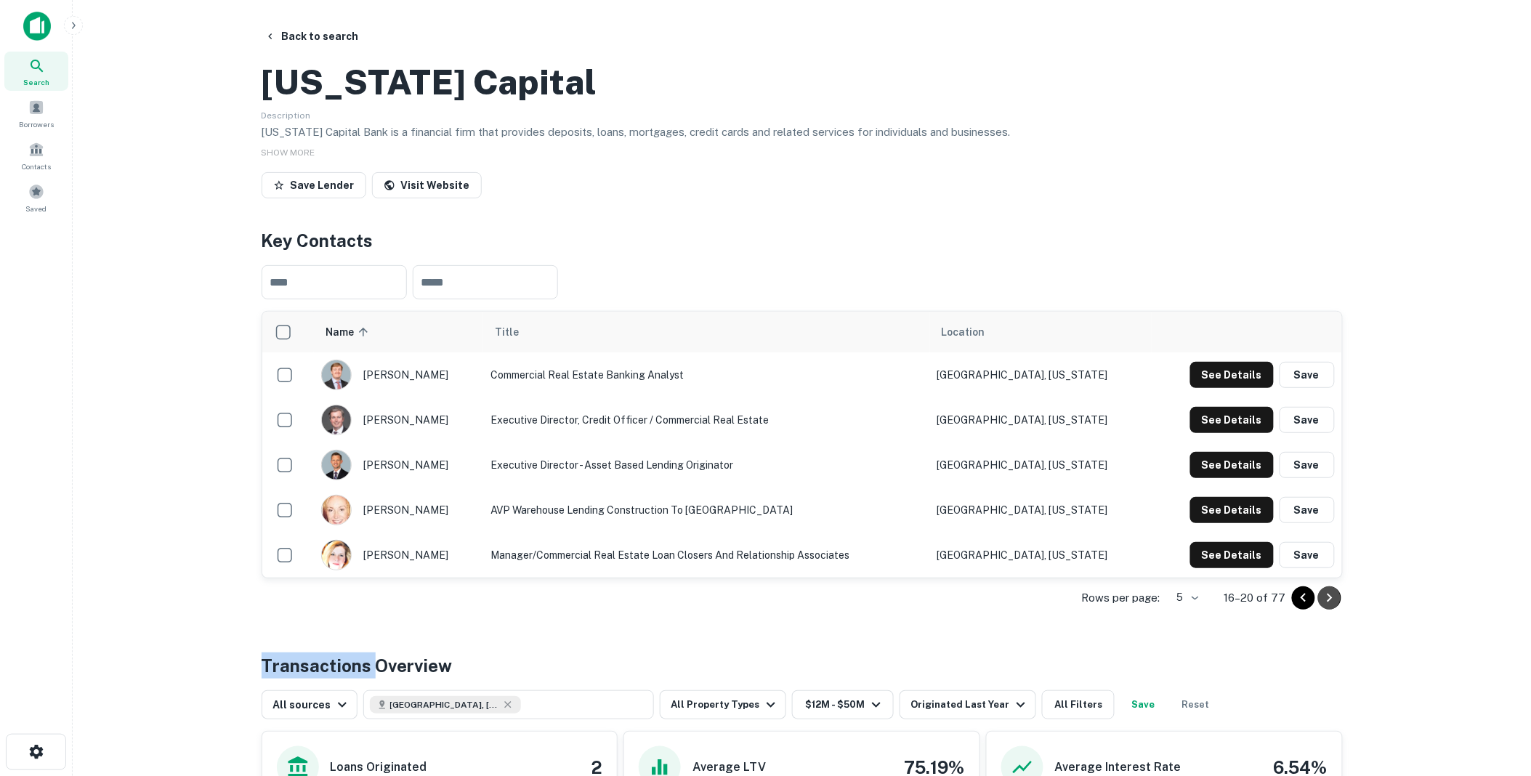
click at [1328, 602] on icon "Go to next page" at bounding box center [1328, 597] width 5 height 9
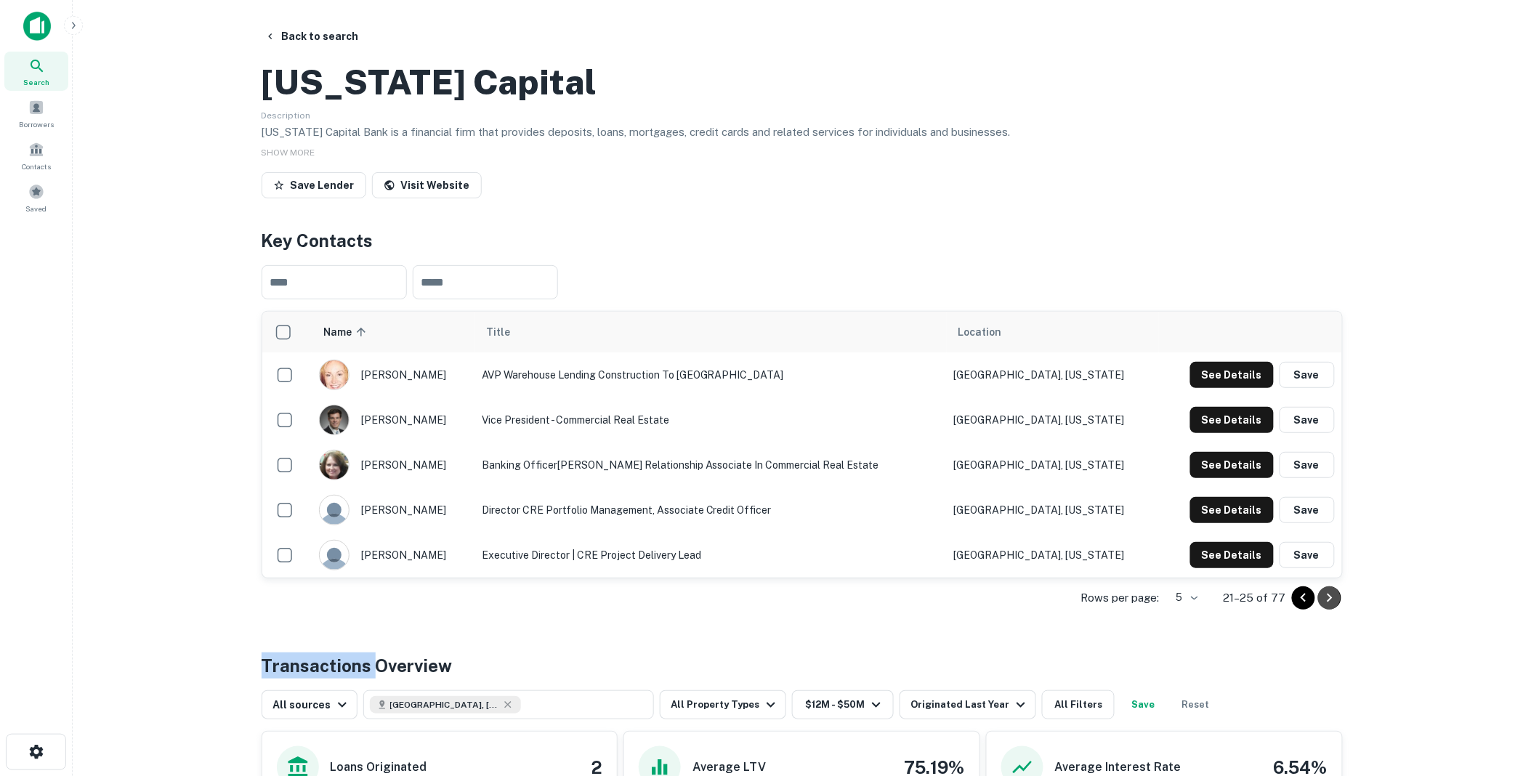
click at [1328, 602] on icon "Go to next page" at bounding box center [1328, 597] width 5 height 9
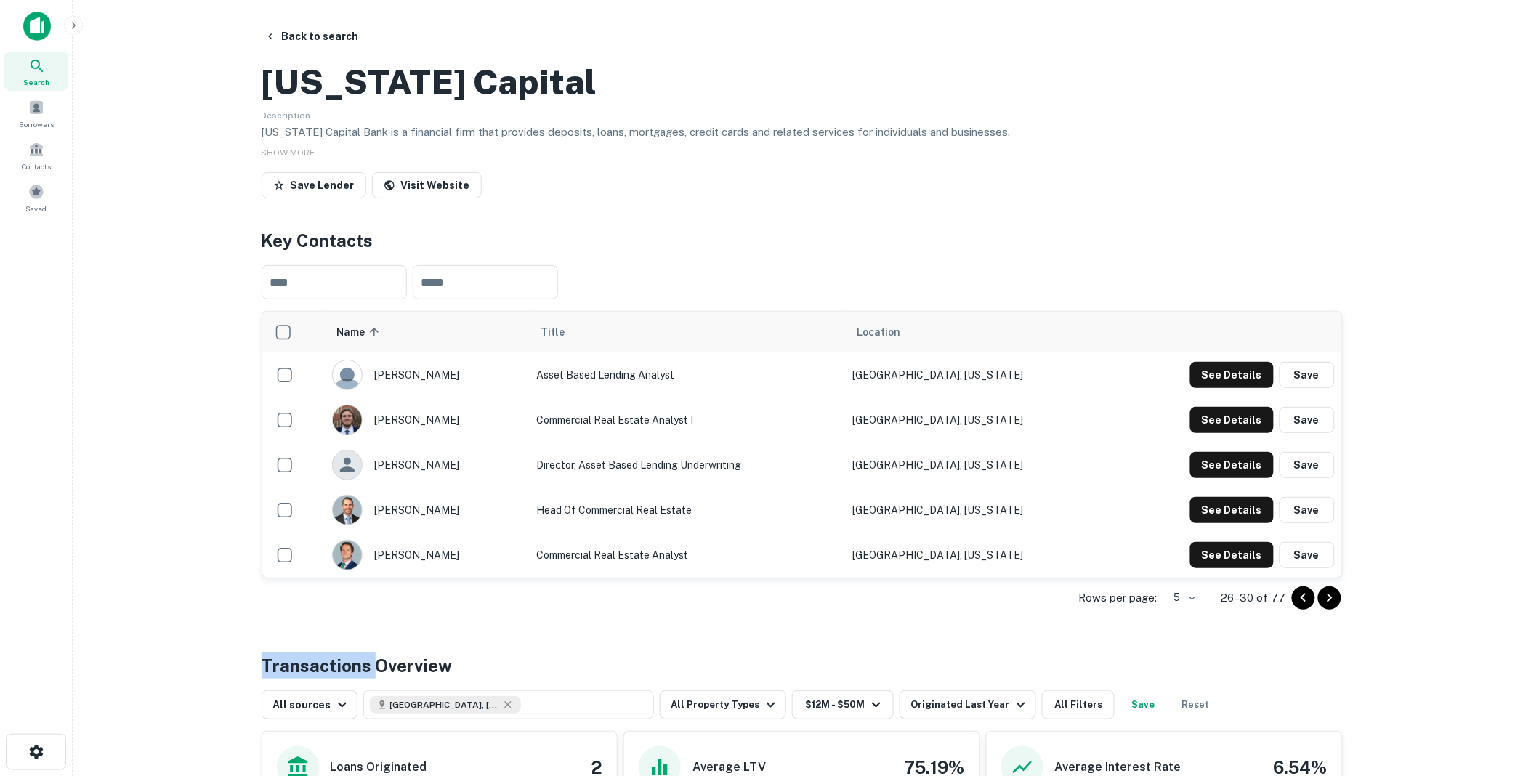
click at [1302, 601] on icon "Go to previous page" at bounding box center [1302, 597] width 5 height 9
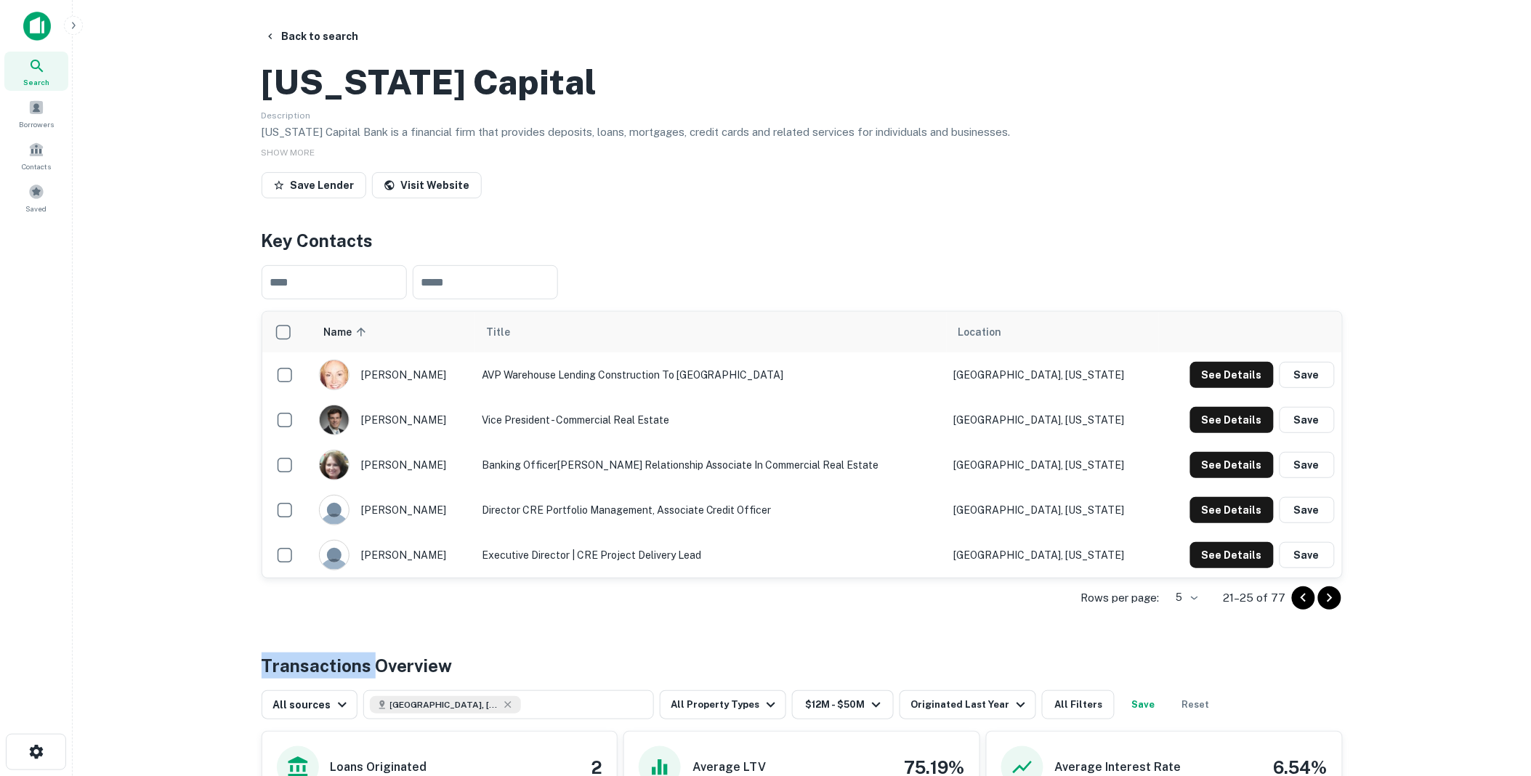
click at [1302, 601] on icon "Go to previous page" at bounding box center [1302, 597] width 5 height 9
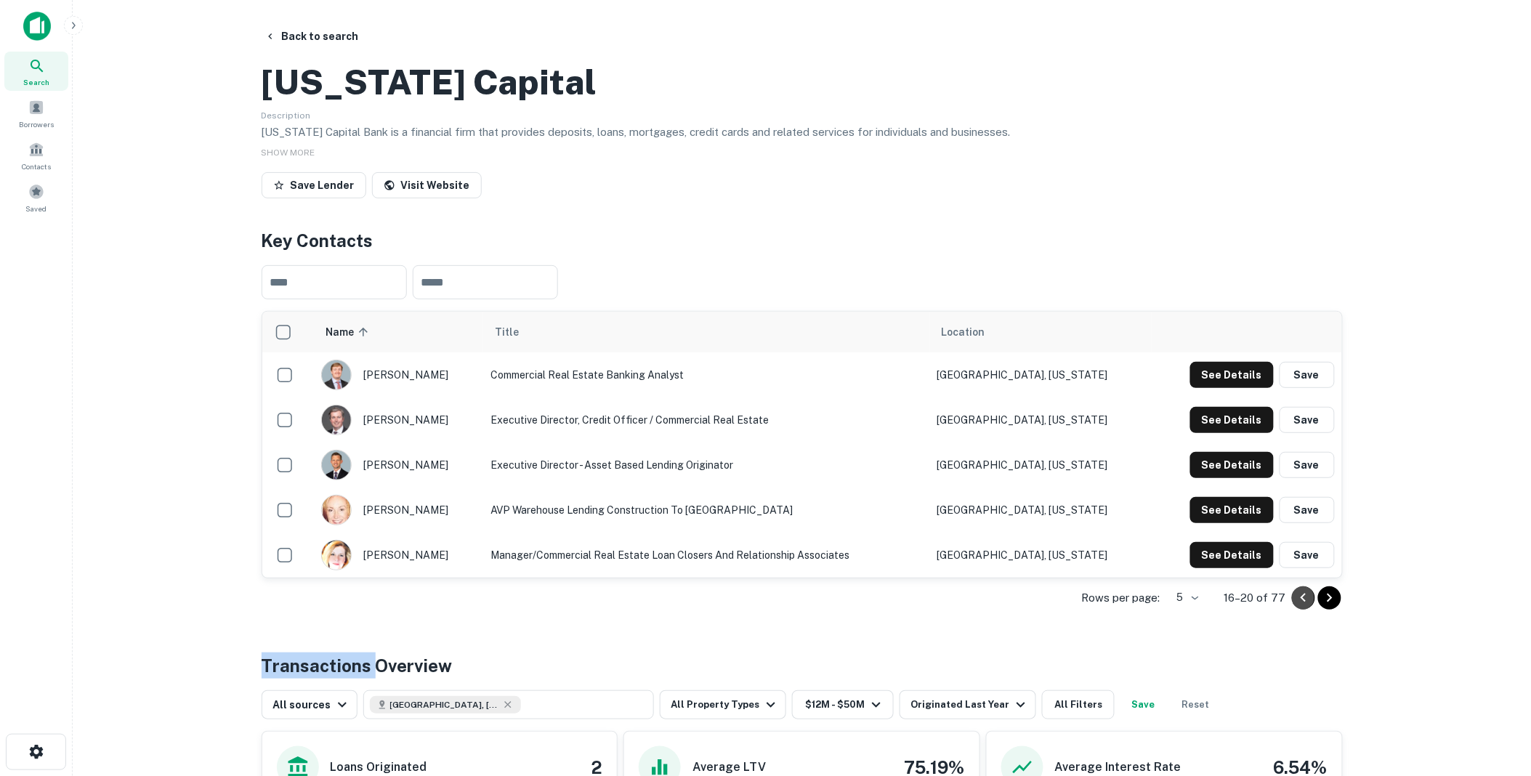
click at [1302, 601] on icon "Go to previous page" at bounding box center [1302, 597] width 5 height 9
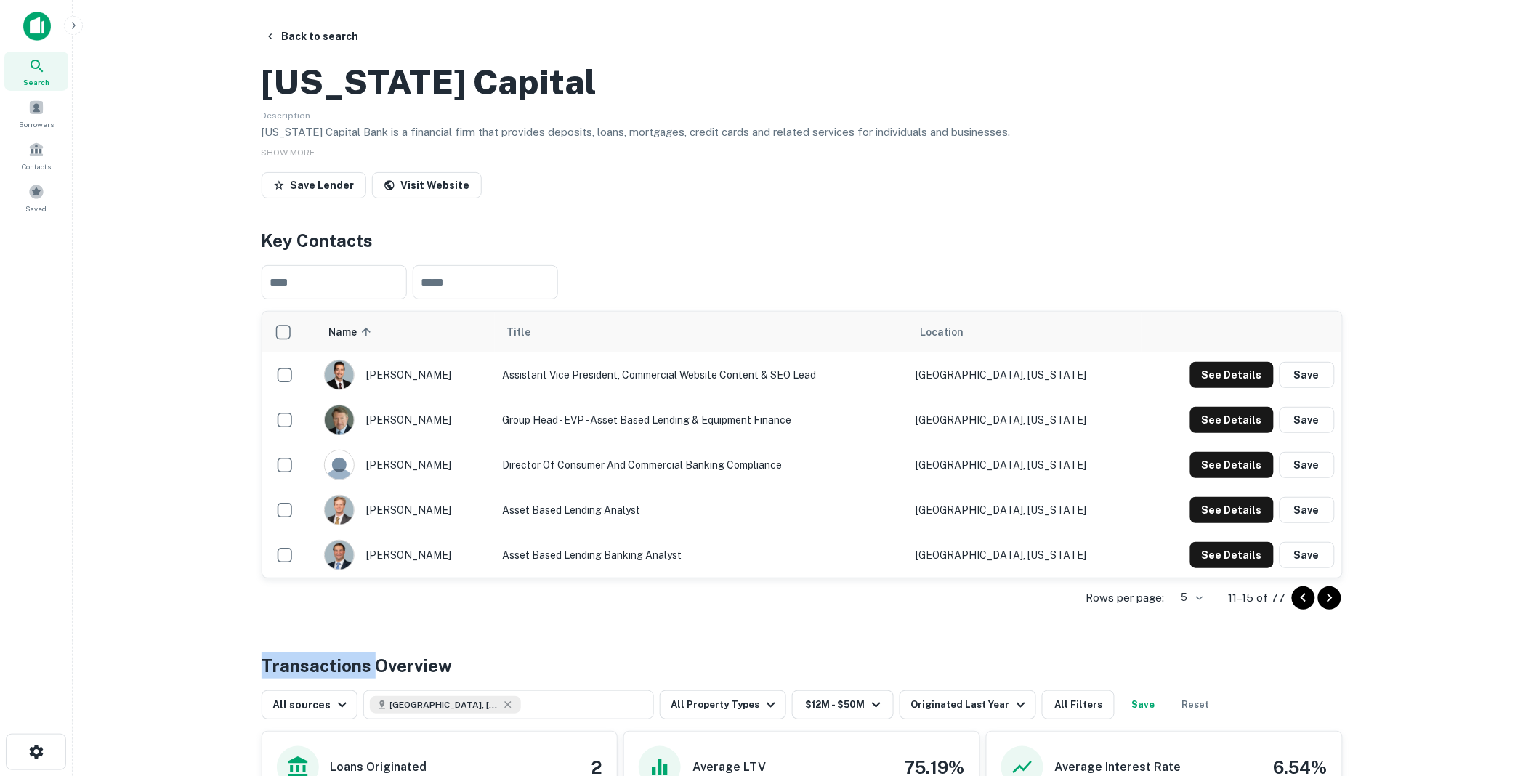
click at [1302, 601] on icon "Go to previous page" at bounding box center [1302, 597] width 5 height 9
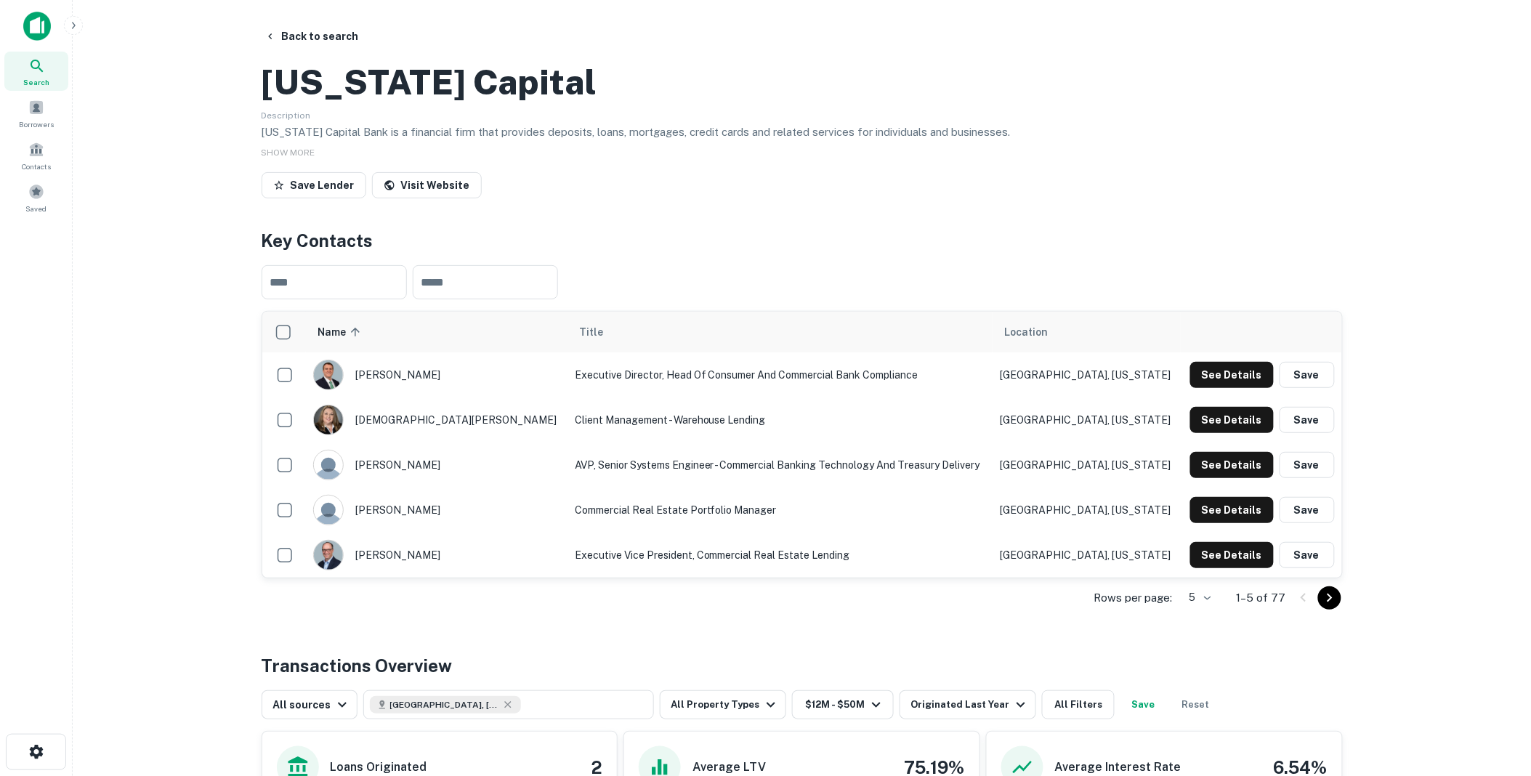
click at [1302, 609] on div at bounding box center [1316, 597] width 49 height 23
click at [1228, 568] on button "See Details" at bounding box center [1232, 555] width 84 height 26
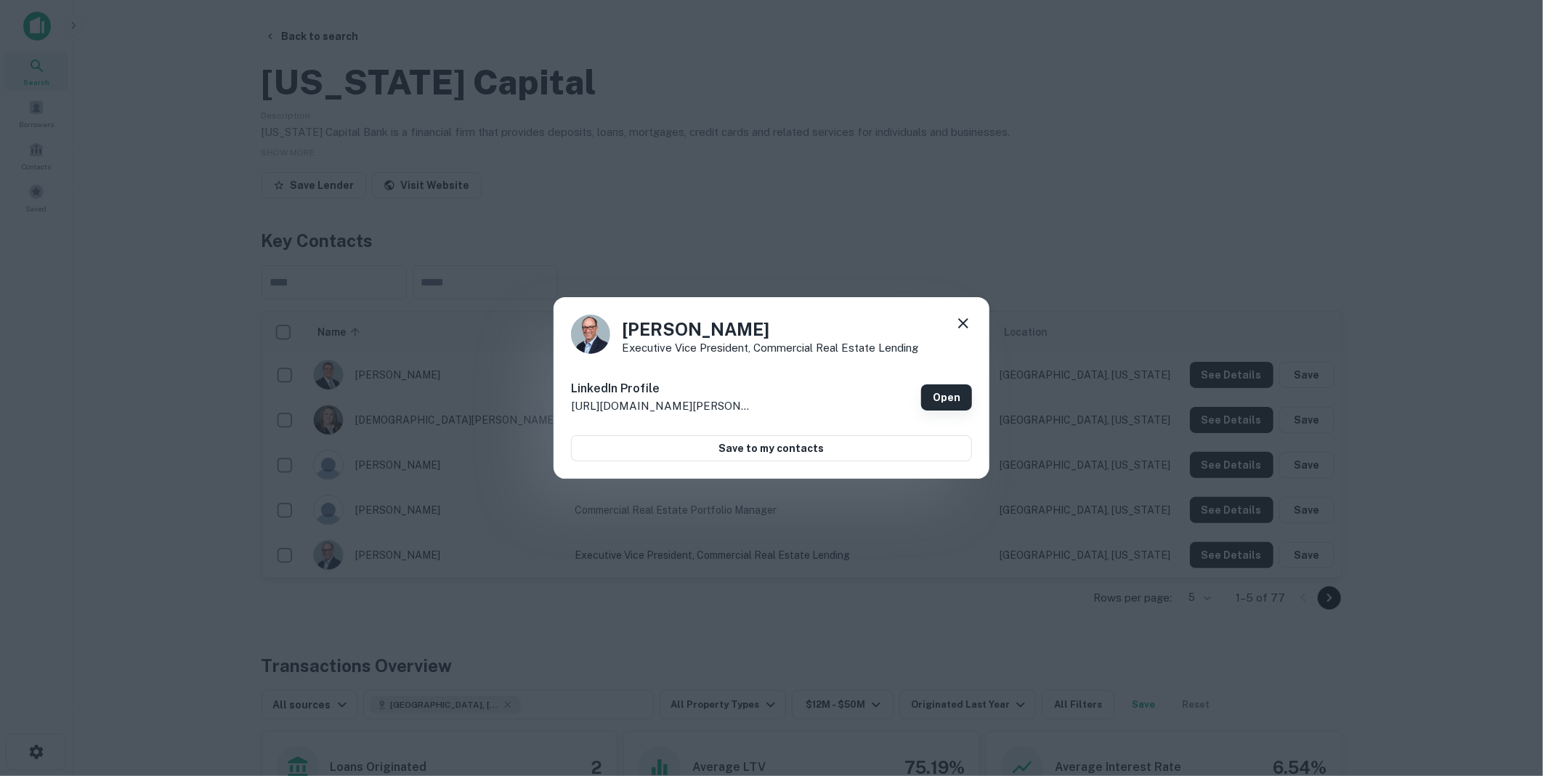
click at [945, 395] on link "Open" at bounding box center [946, 397] width 51 height 26
click at [968, 320] on icon at bounding box center [963, 323] width 17 height 17
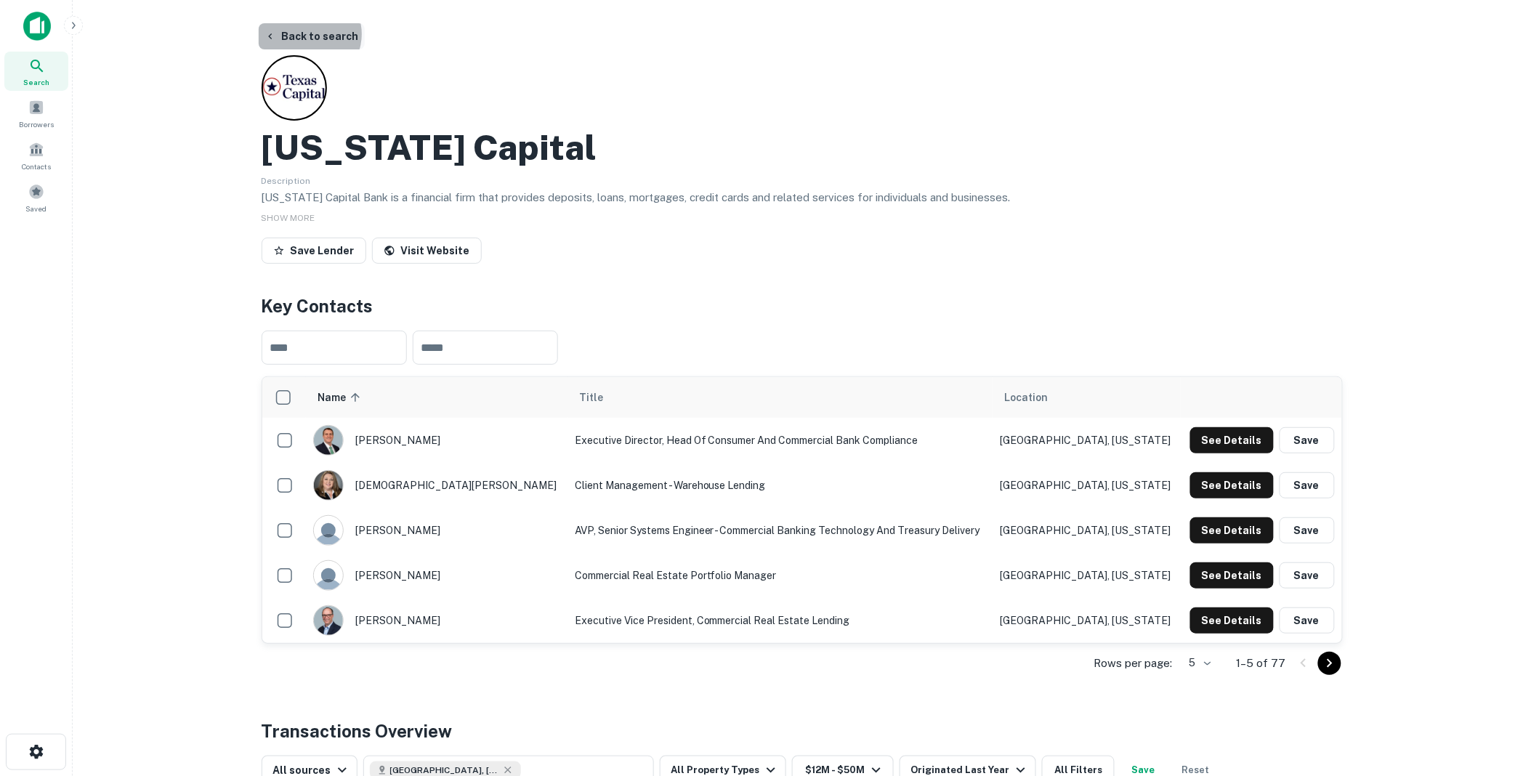
click at [307, 34] on button "Back to search" at bounding box center [312, 36] width 106 height 26
click at [295, 32] on button "Back to search" at bounding box center [312, 36] width 106 height 26
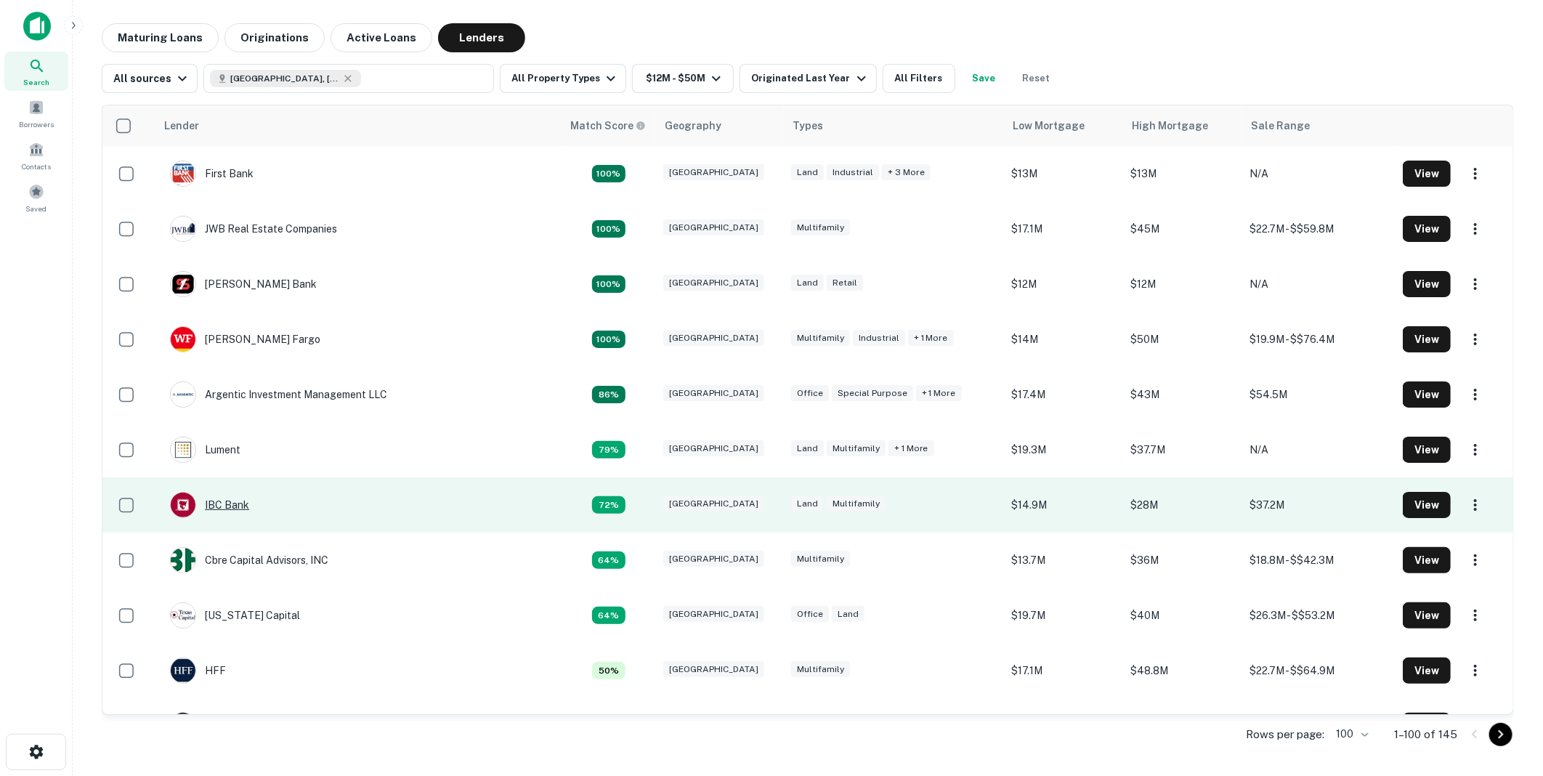
click at [235, 503] on div "IBC Bank" at bounding box center [209, 505] width 79 height 26
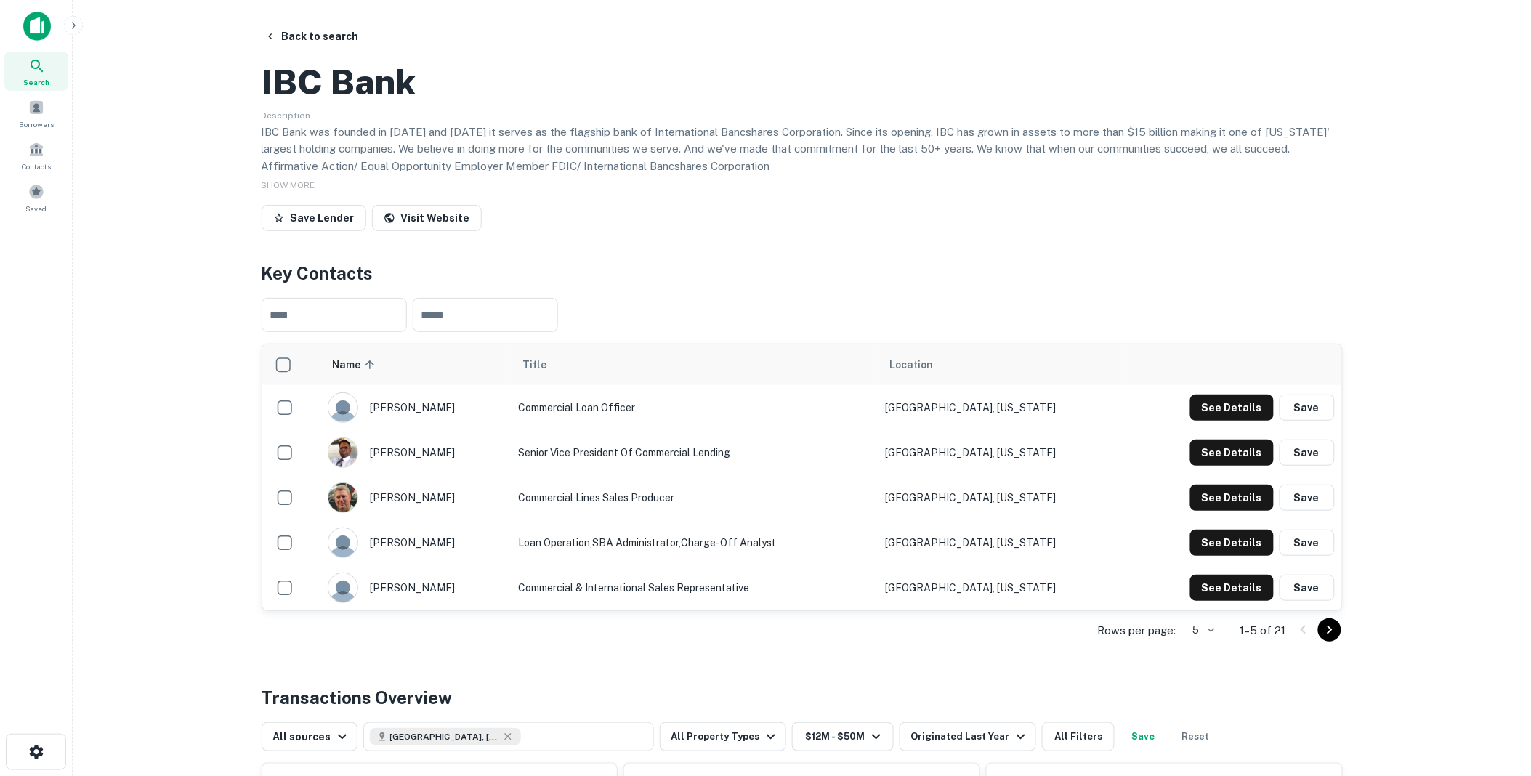
click at [1329, 639] on icon "Go to next page" at bounding box center [1329, 629] width 17 height 17
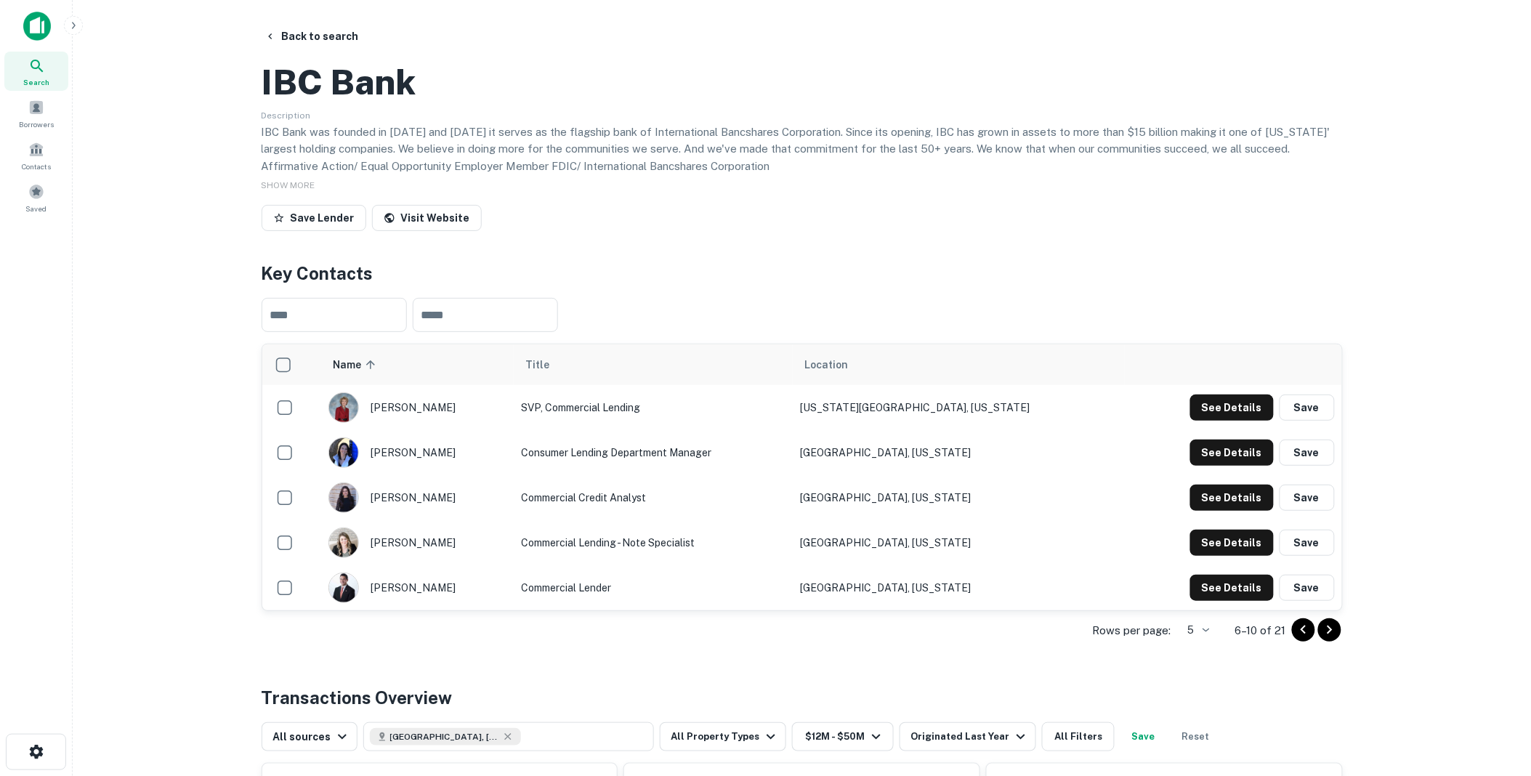
scroll to position [81, 0]
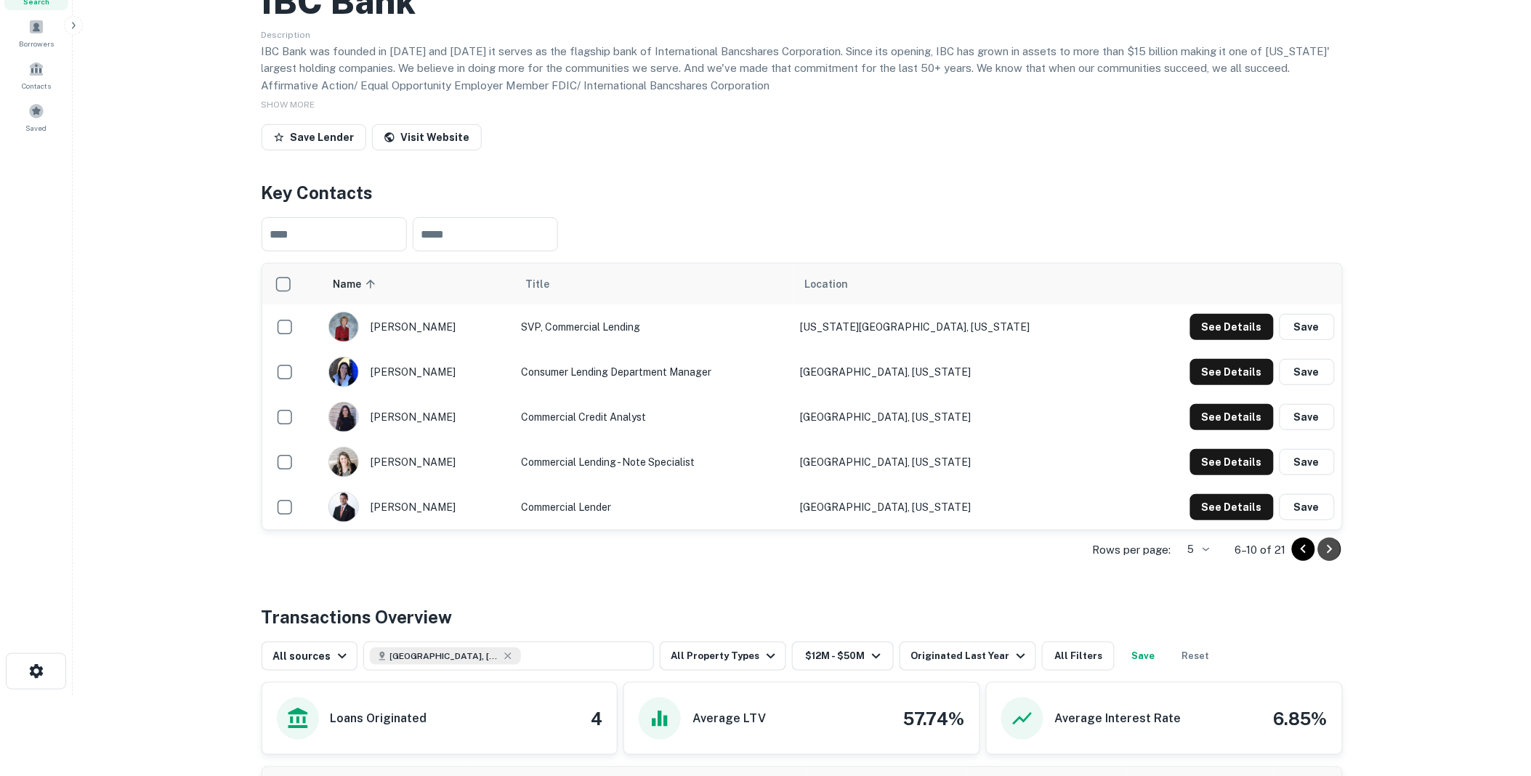
click at [1329, 558] on icon "Go to next page" at bounding box center [1329, 548] width 17 height 17
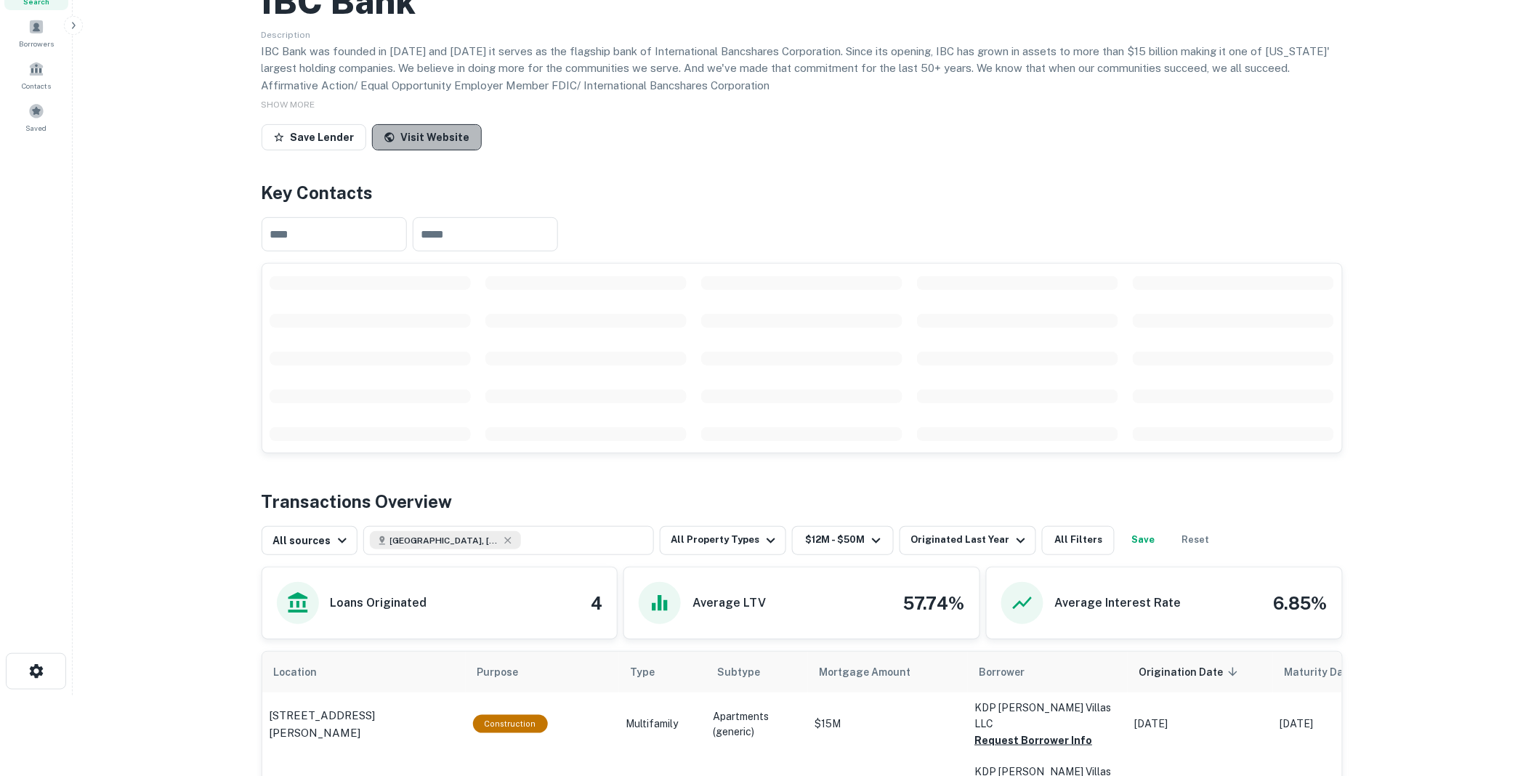
click at [423, 150] on link "Visit Website" at bounding box center [427, 137] width 110 height 26
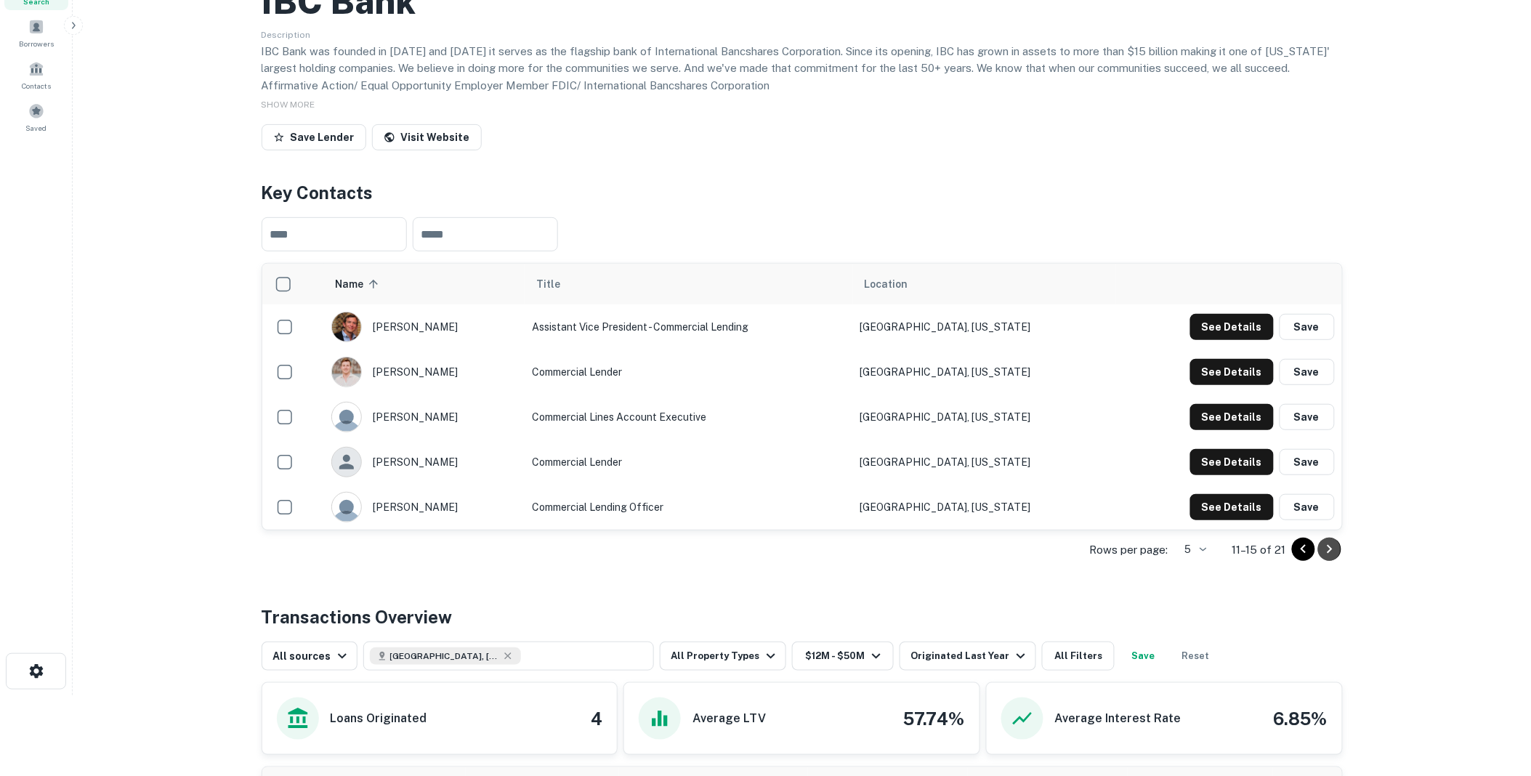
click at [1333, 558] on icon "Go to next page" at bounding box center [1329, 548] width 17 height 17
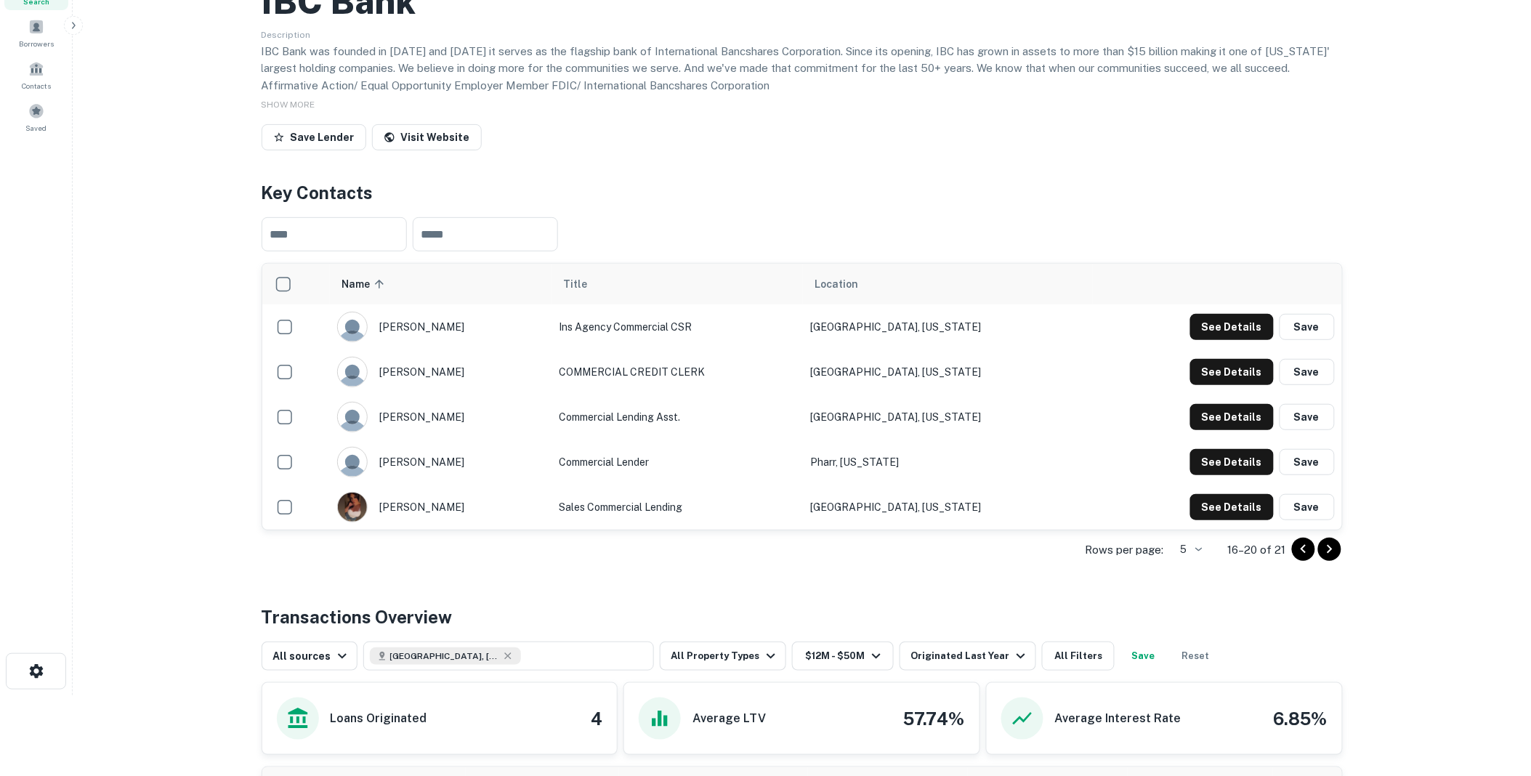
click at [1330, 558] on icon "Go to next page" at bounding box center [1329, 548] width 17 height 17
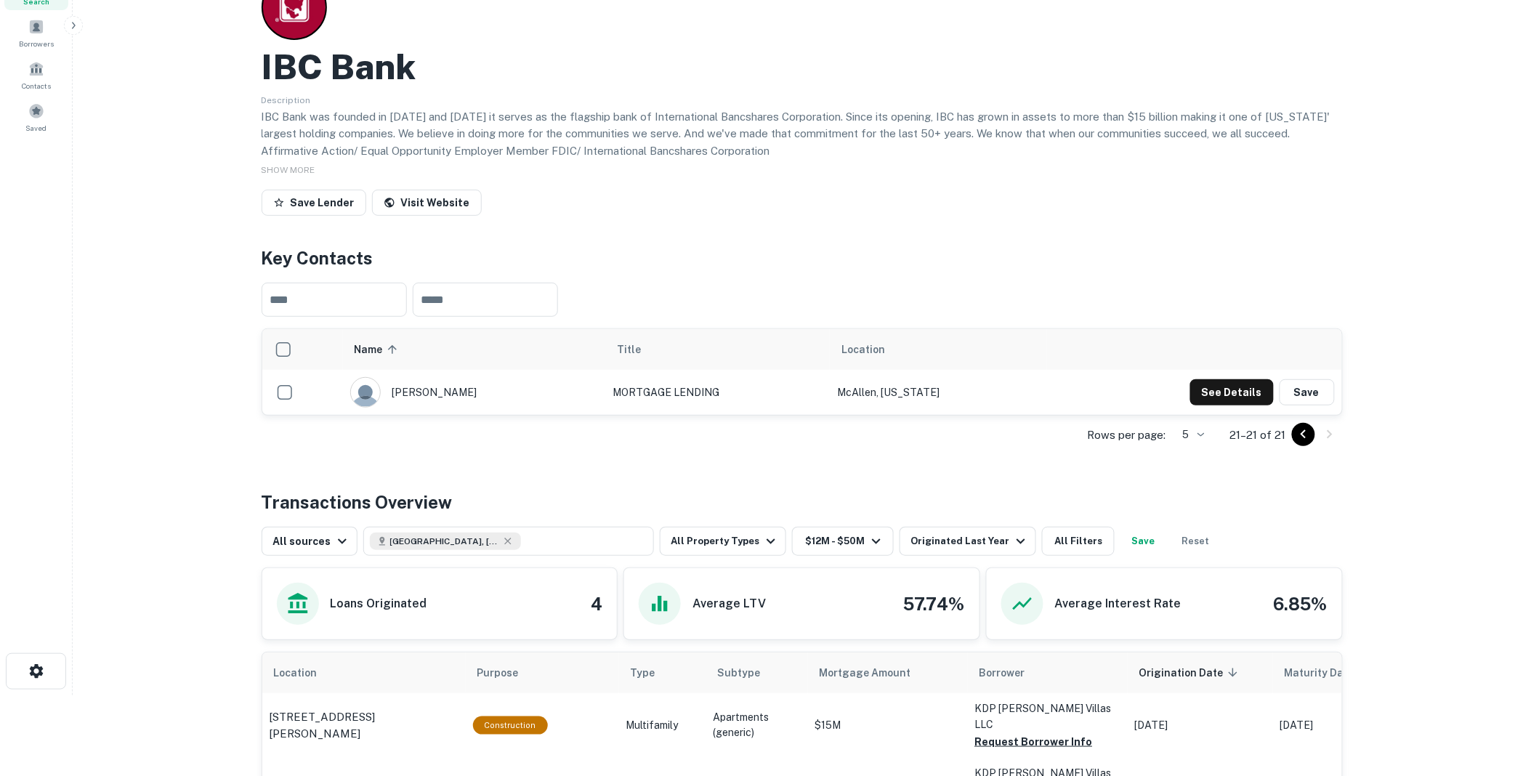
scroll to position [81, 0]
